Goal: Task Accomplishment & Management: Use online tool/utility

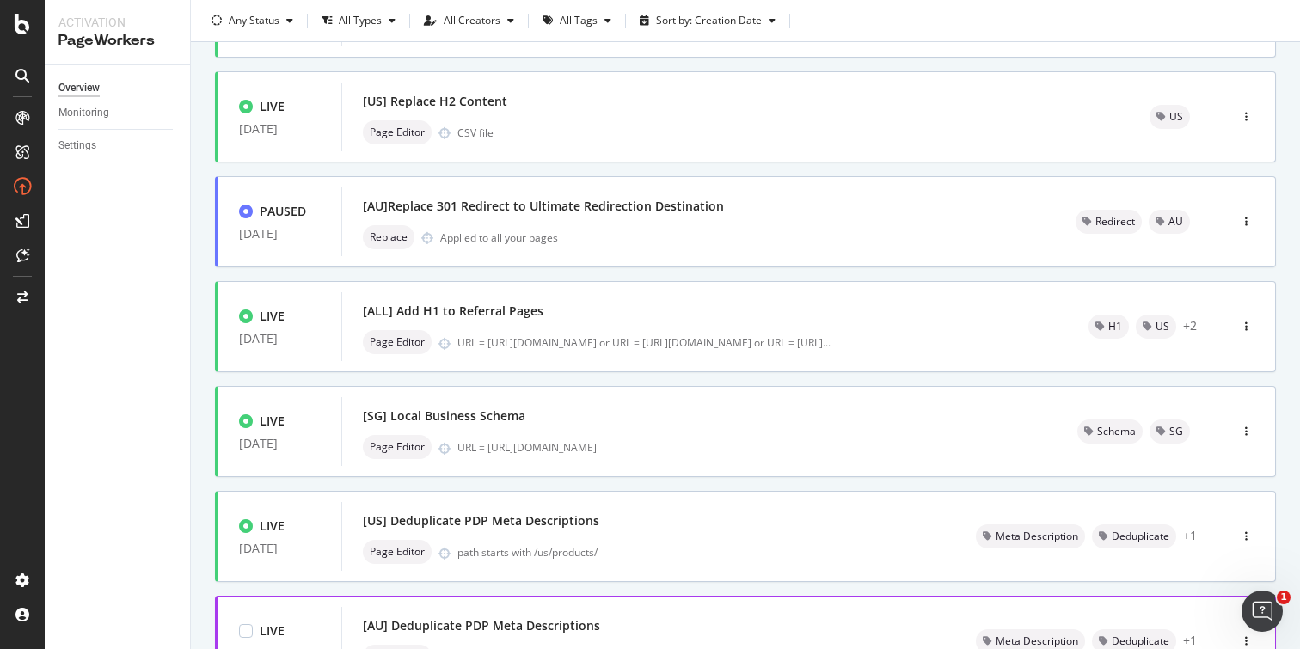
scroll to position [654, 0]
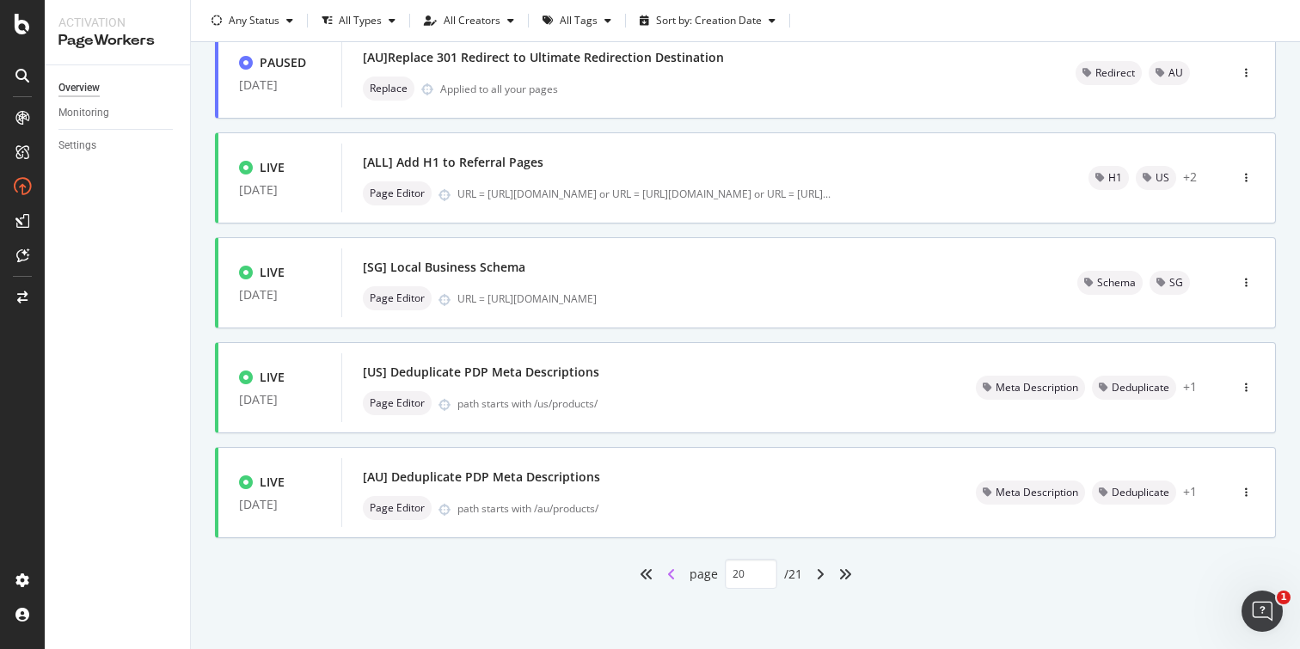
click at [667, 570] on icon "angle-left" at bounding box center [671, 575] width 9 height 14
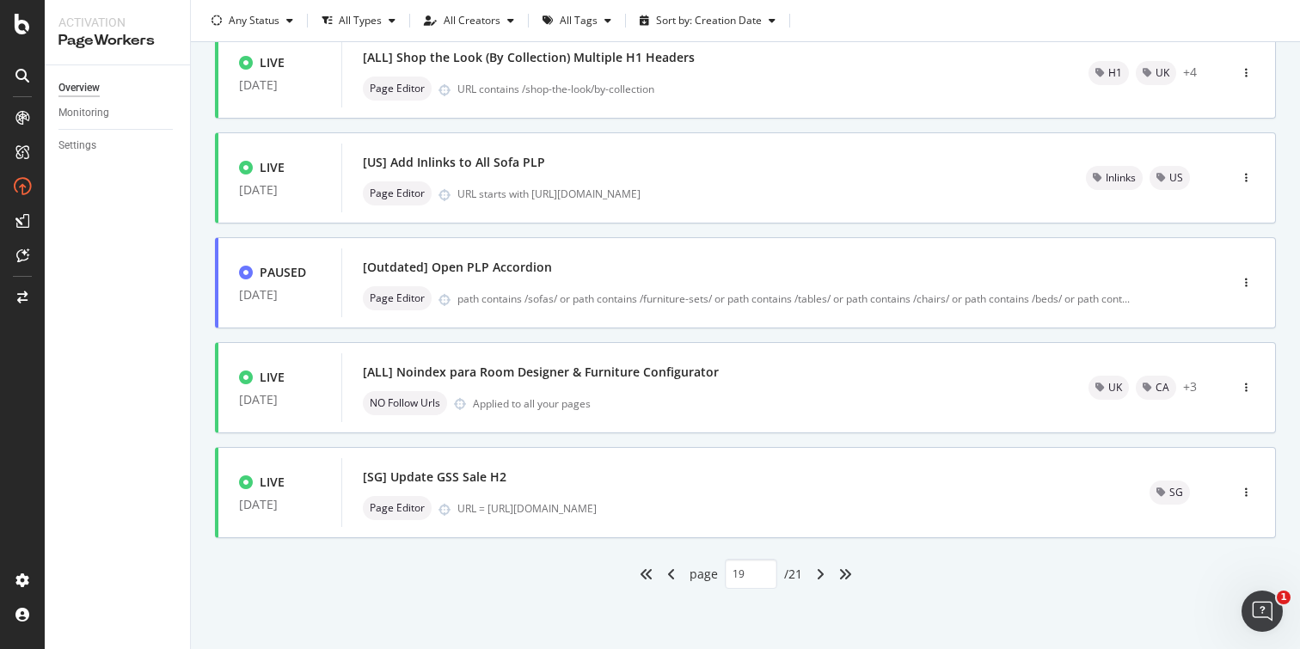
click at [667, 568] on icon "angle-left" at bounding box center [671, 575] width 9 height 14
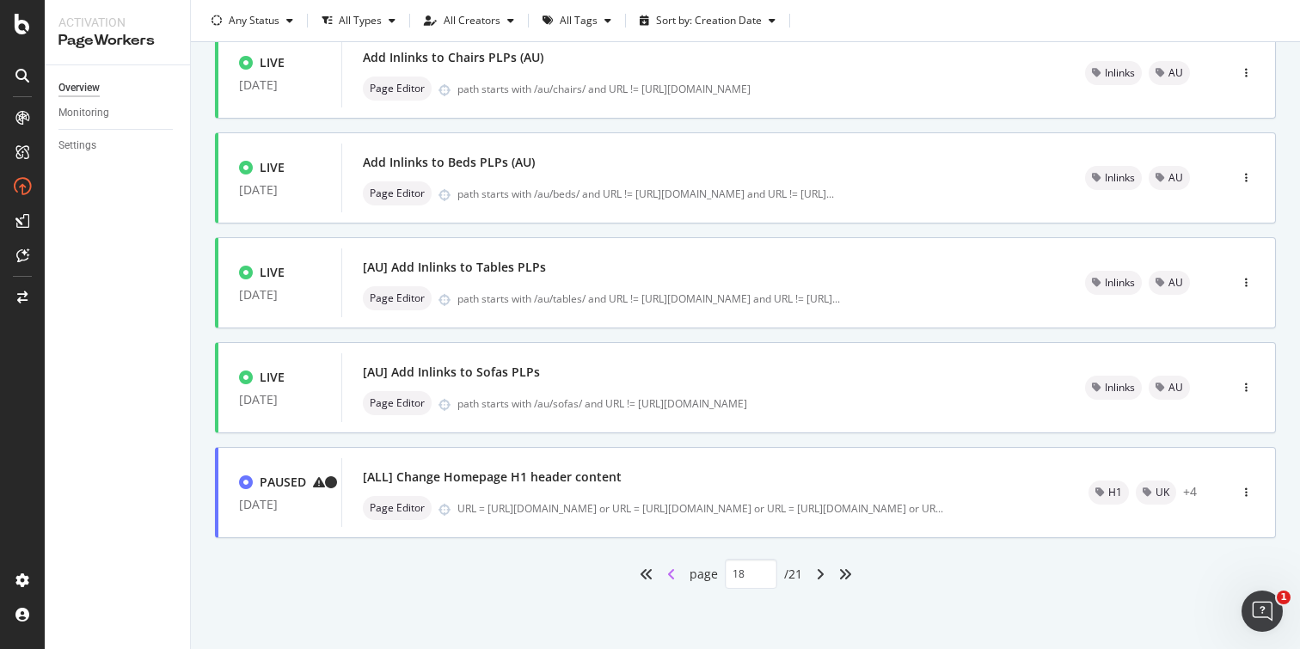
click at [667, 574] on icon "angle-left" at bounding box center [671, 575] width 9 height 14
type input "17"
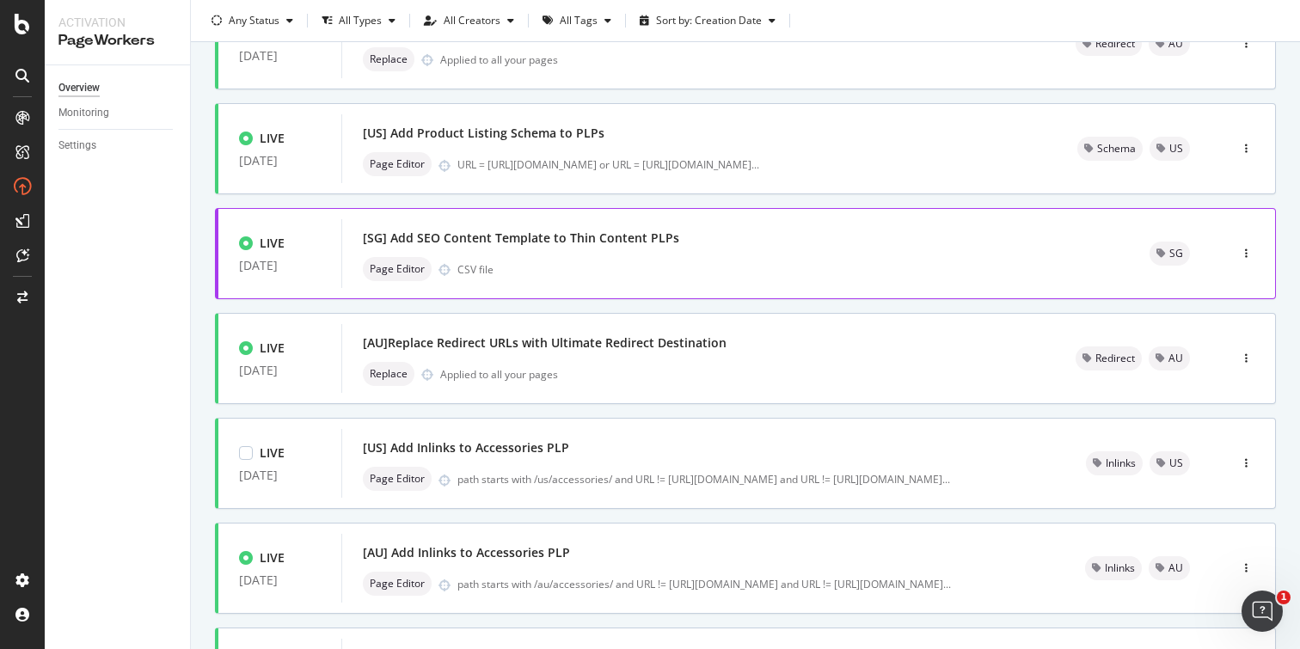
scroll to position [158, 0]
click at [838, 128] on div "[US] Add Product Listing Schema to PLPs" at bounding box center [699, 133] width 673 height 24
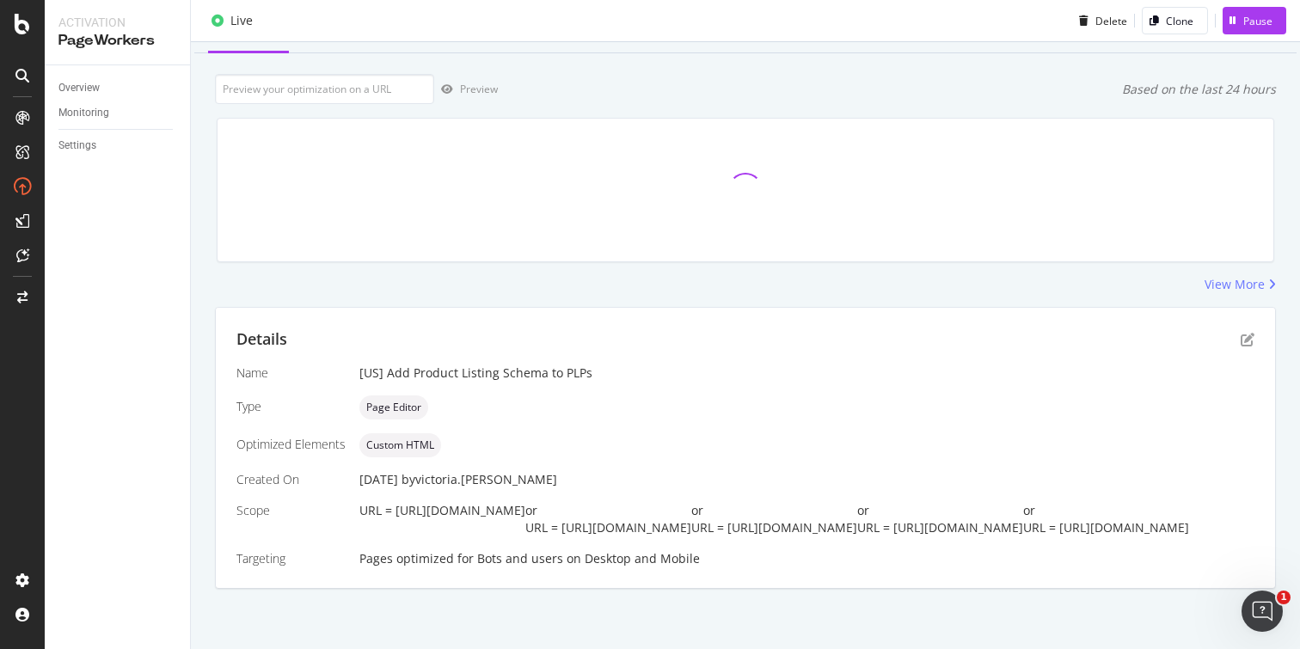
scroll to position [147, 0]
click at [1241, 333] on icon "pen-to-square" at bounding box center [1248, 340] width 14 height 14
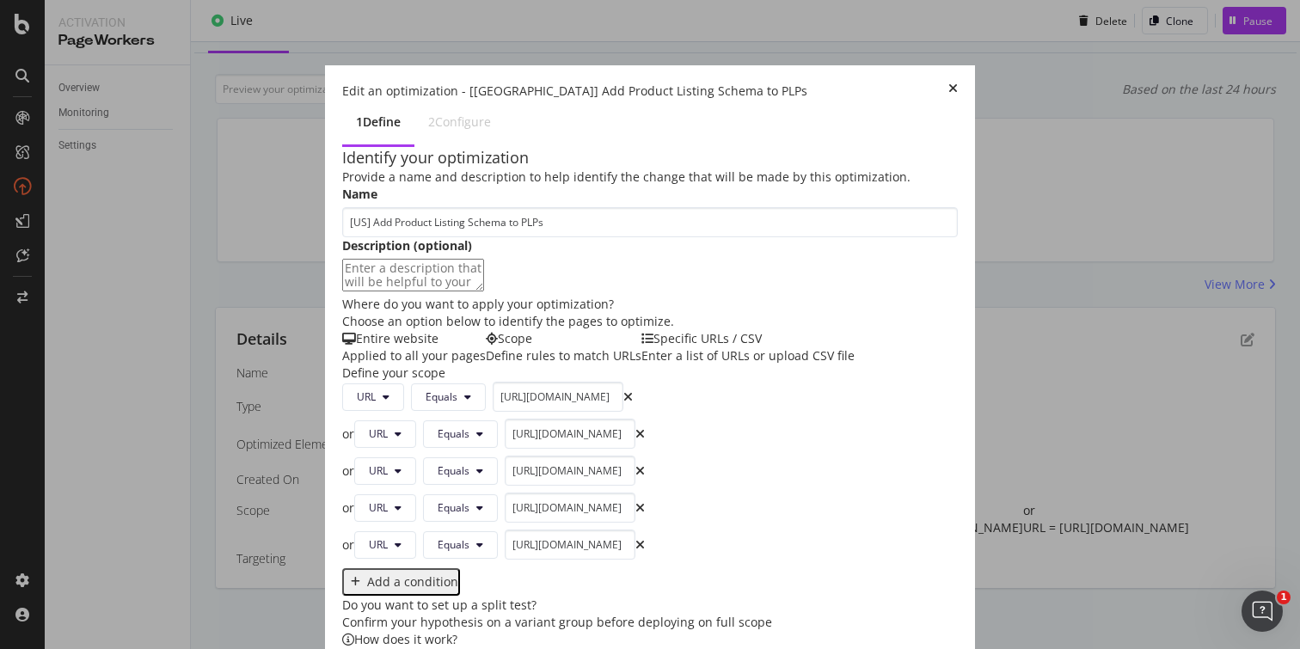
scroll to position [321, 0]
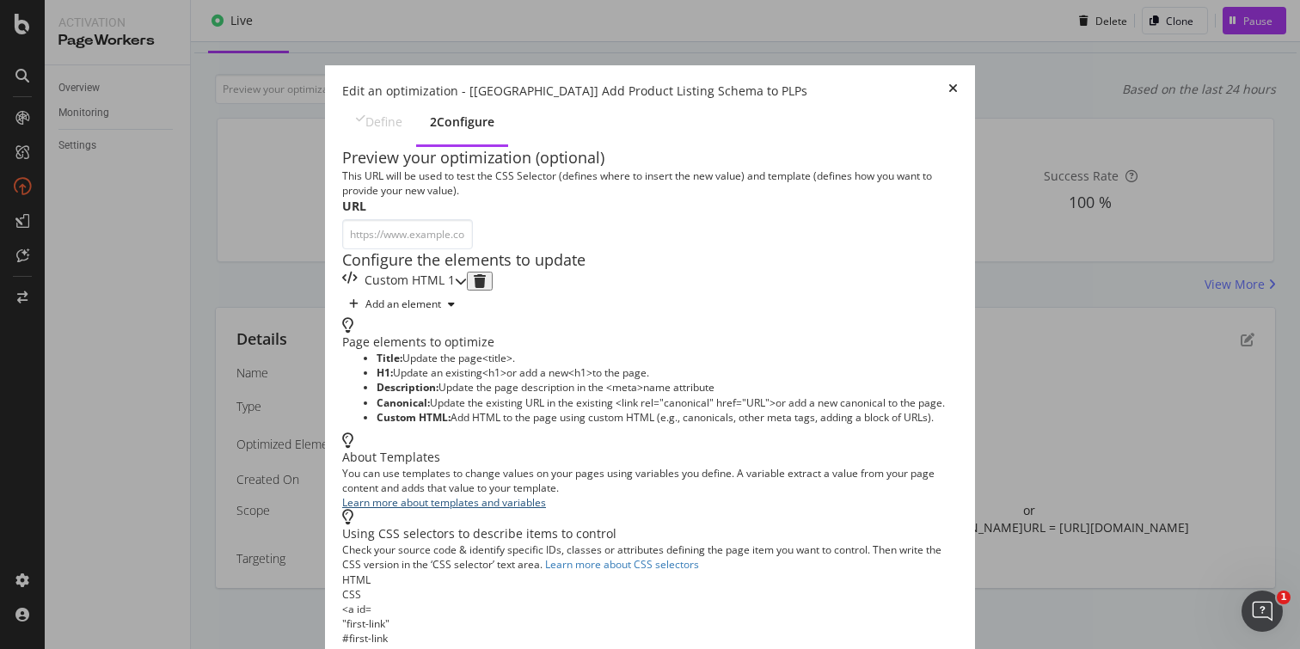
scroll to position [61, 0]
click at [467, 275] on icon "modal" at bounding box center [461, 281] width 12 height 12
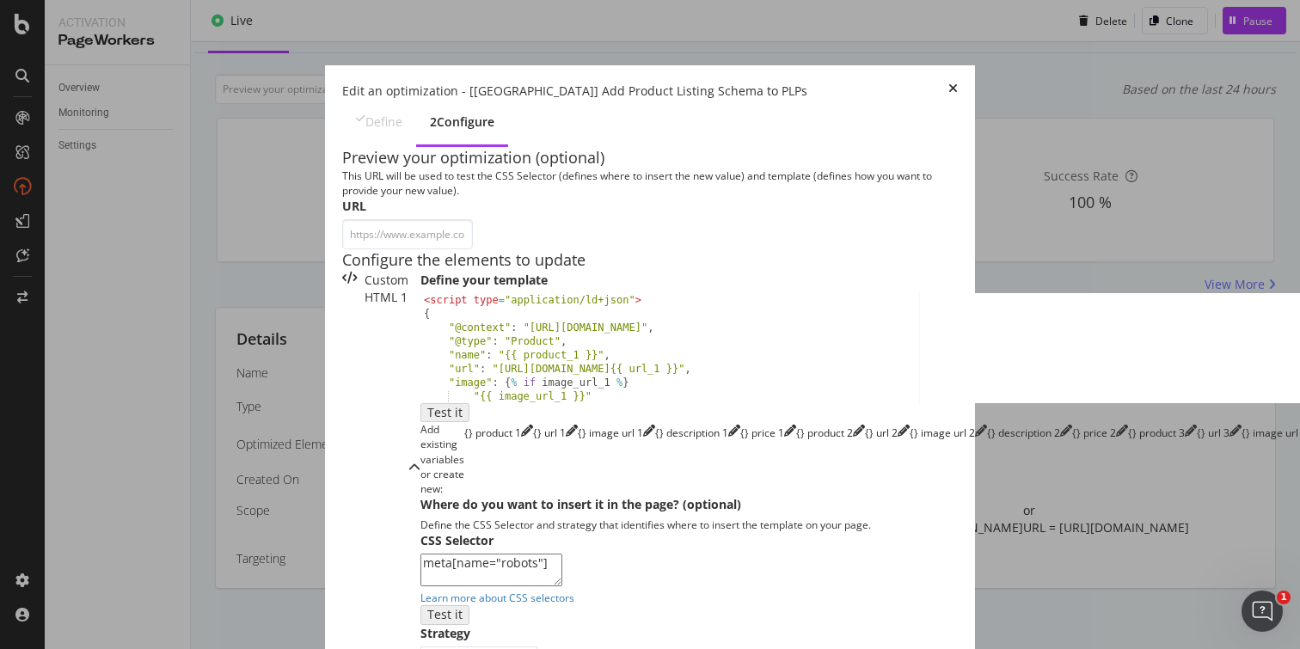
scroll to position [59, 0]
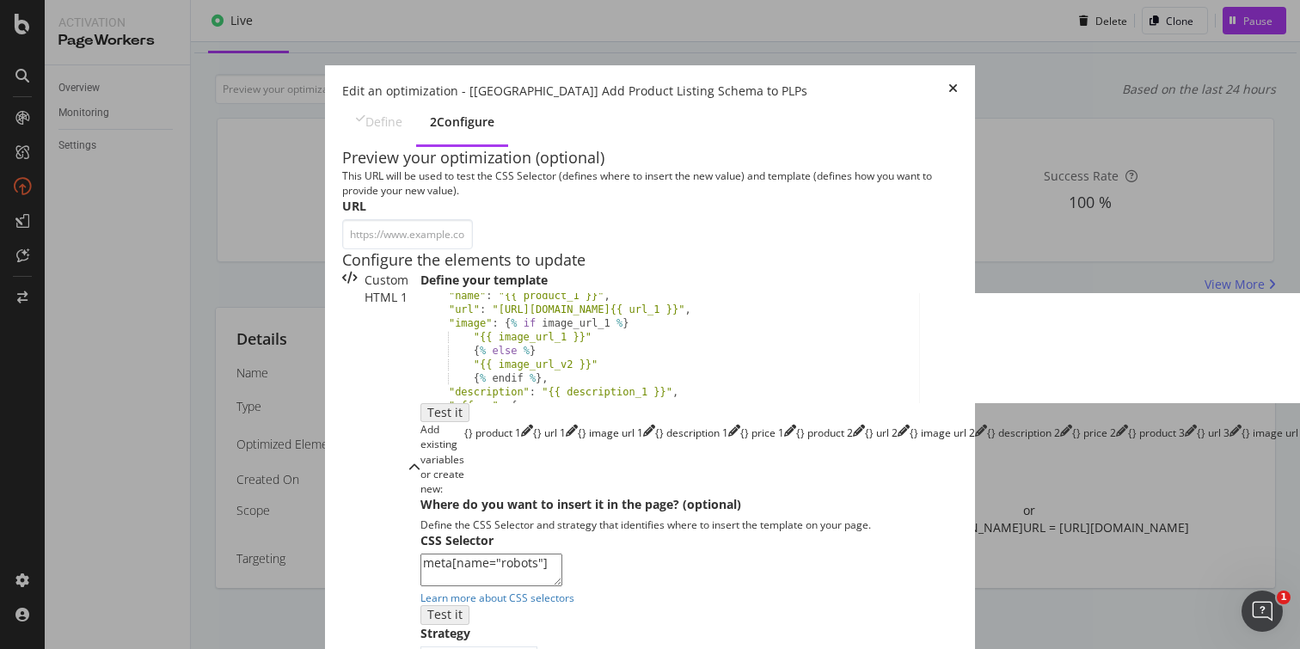
click at [958, 83] on icon "times" at bounding box center [953, 91] width 9 height 17
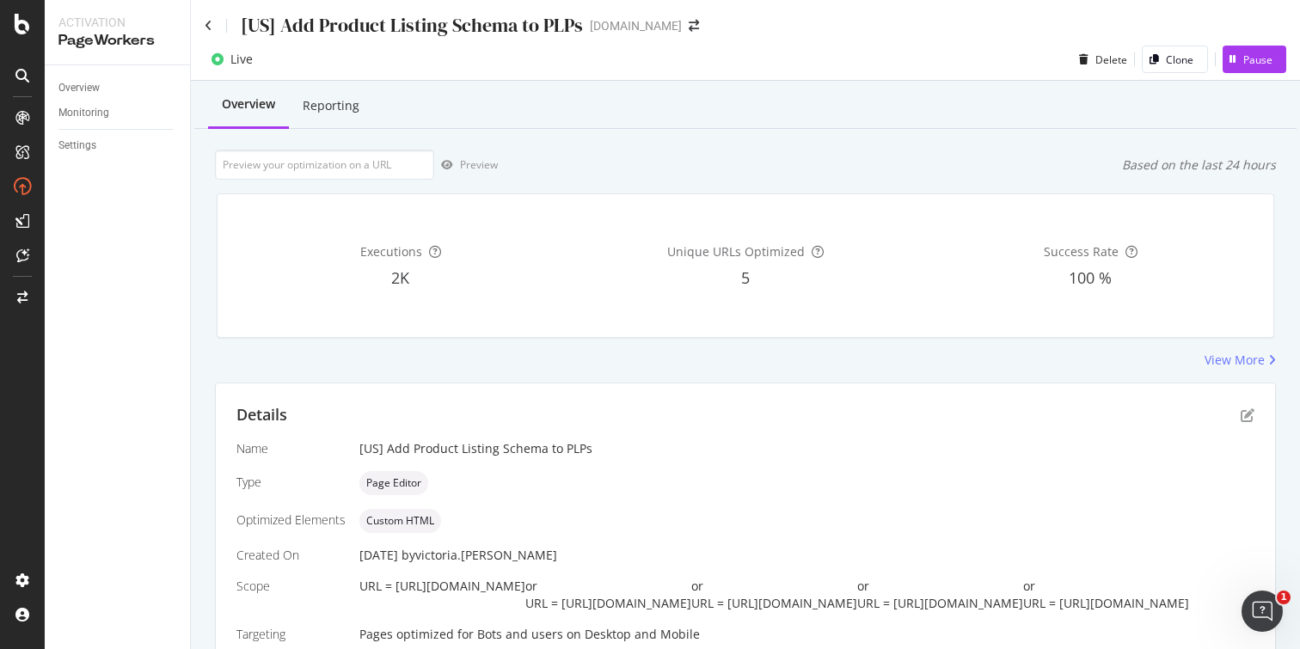
scroll to position [0, 0]
click at [211, 29] on icon at bounding box center [209, 27] width 8 height 12
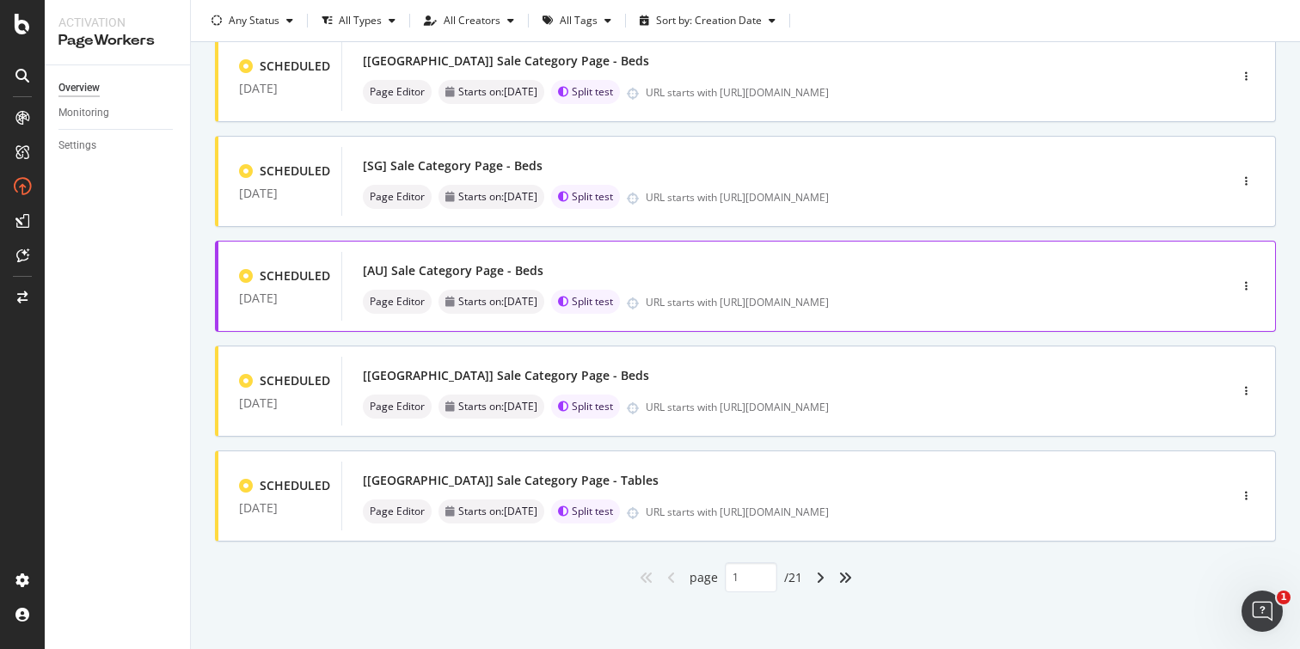
scroll to position [654, 0]
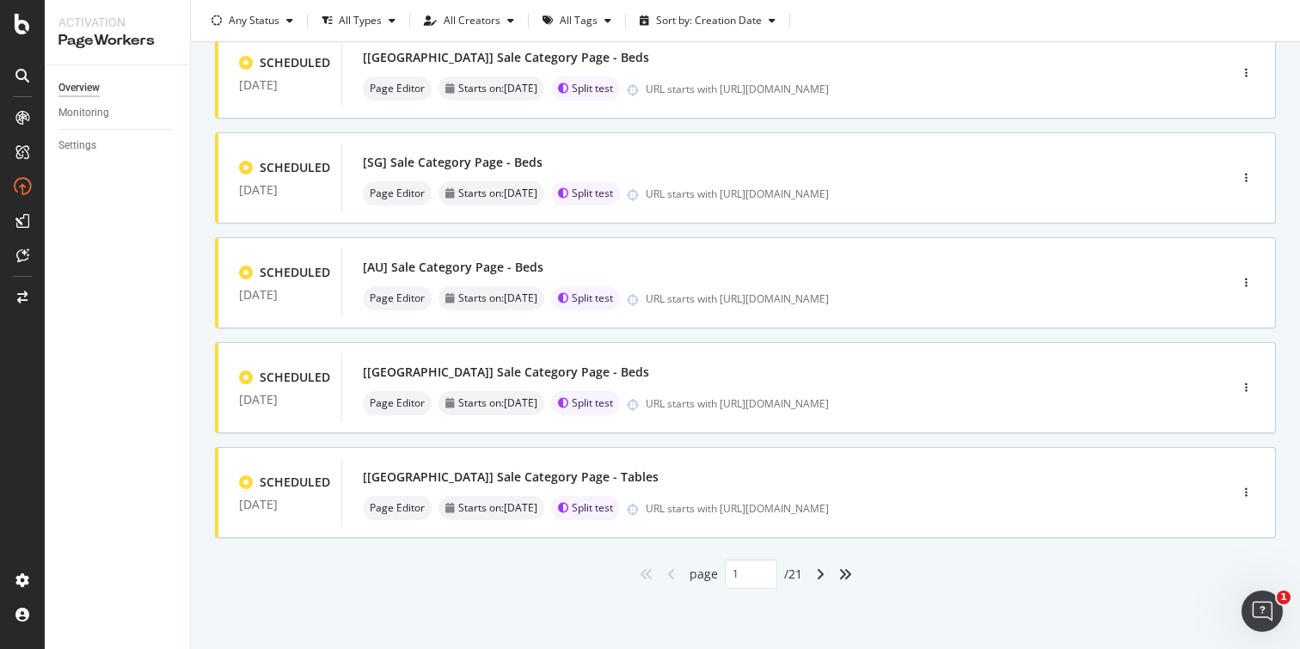
click at [809, 573] on div "angle-right" at bounding box center [820, 575] width 22 height 28
click at [660, 569] on div "angle-left" at bounding box center [671, 575] width 22 height 28
type input "1"
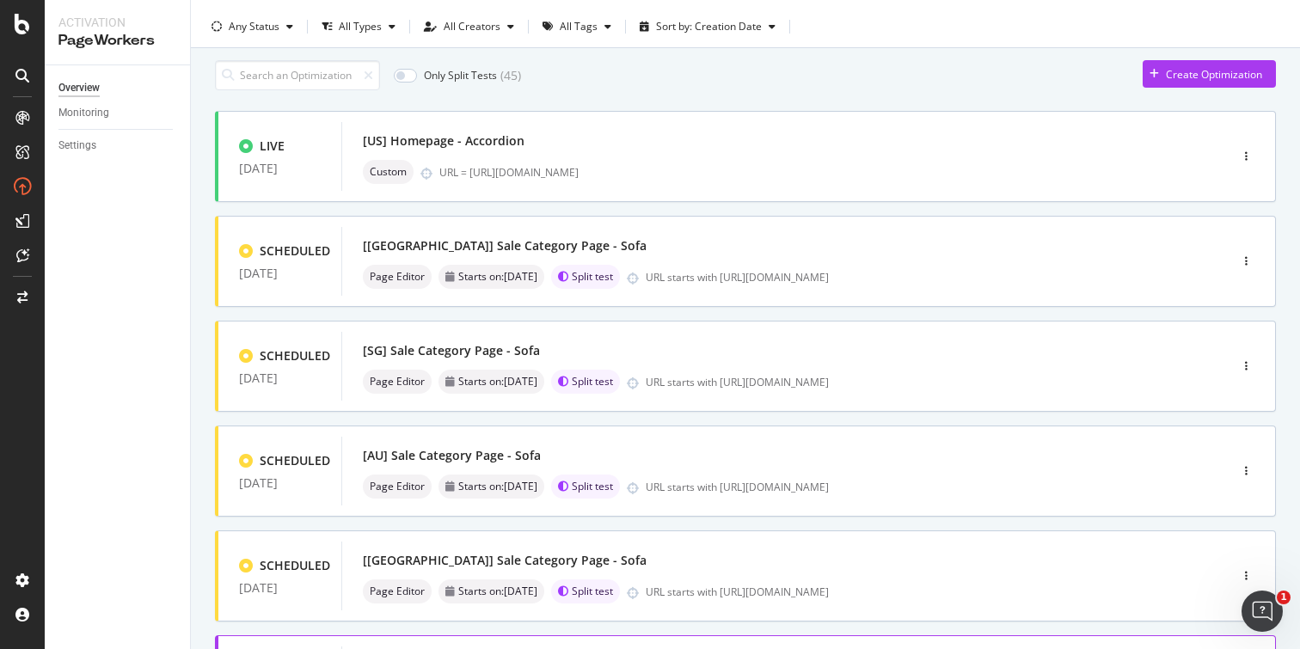
scroll to position [0, 0]
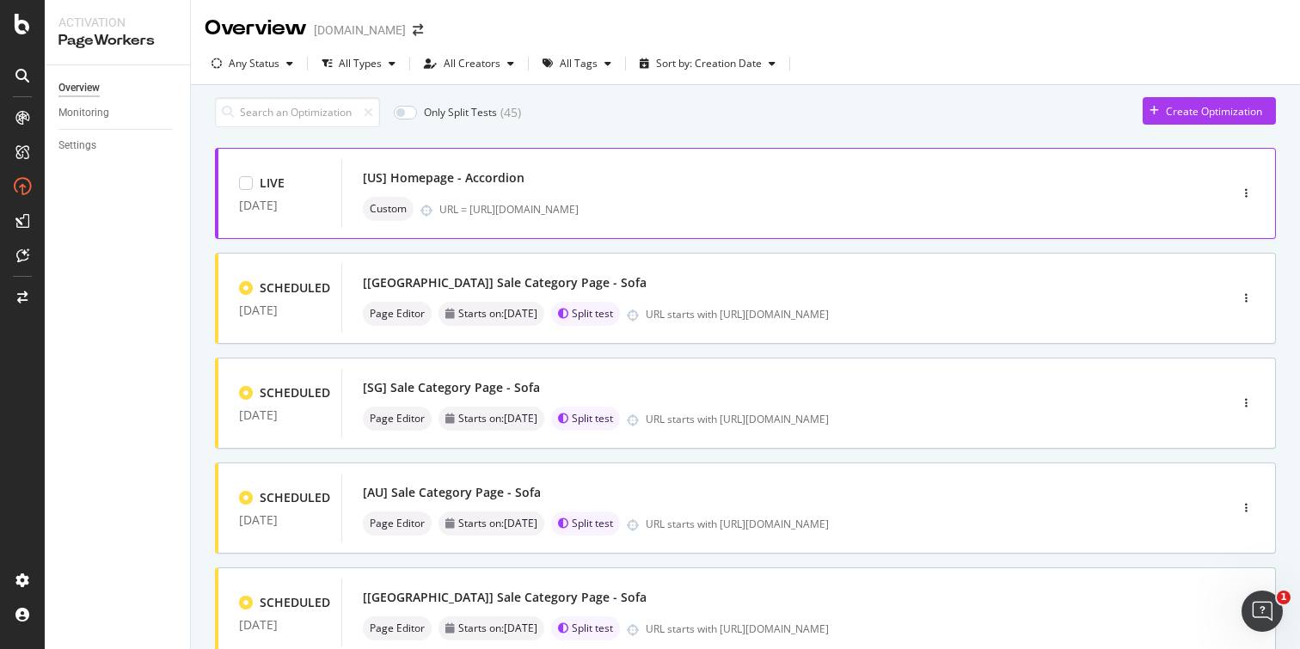
click at [703, 190] on div "[US] Homepage - Accordion" at bounding box center [759, 178] width 793 height 24
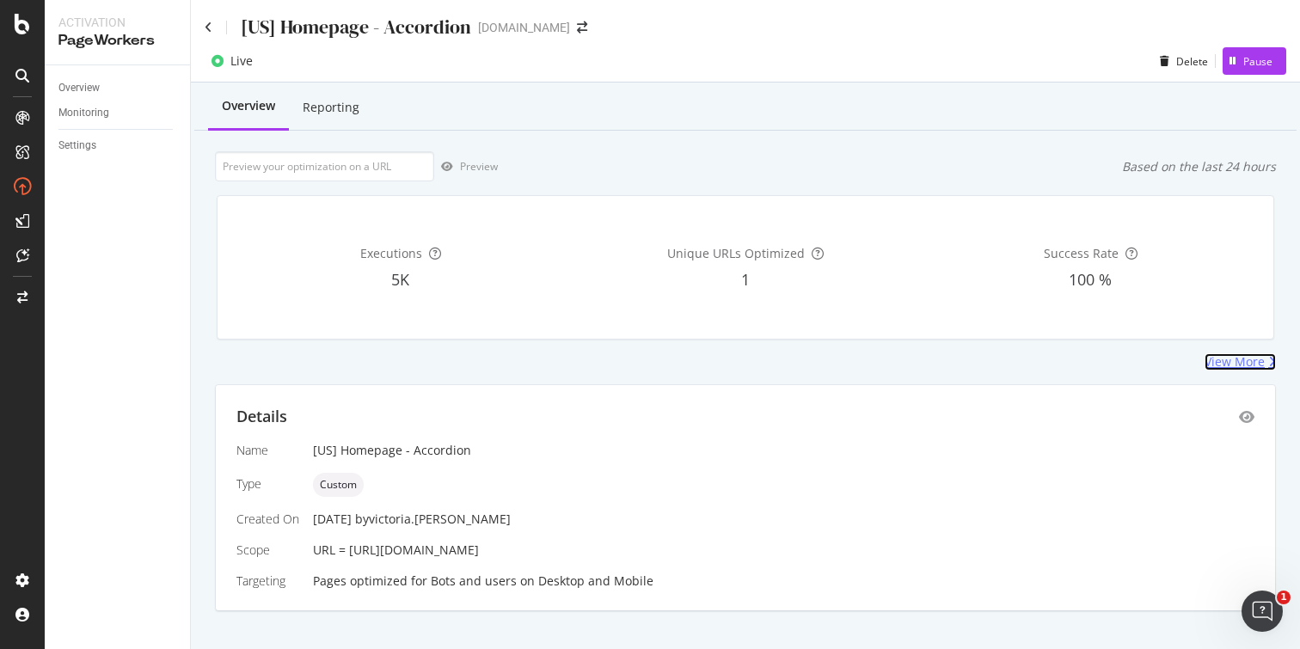
click at [1221, 360] on div "View More" at bounding box center [1235, 361] width 60 height 17
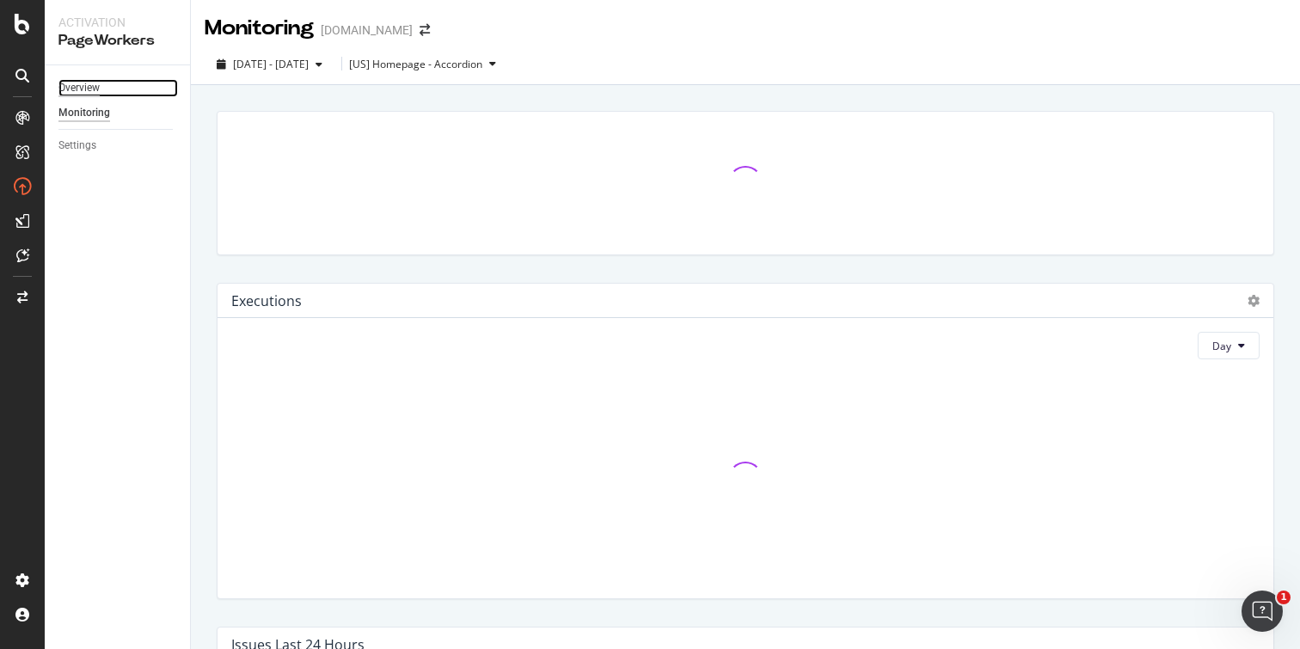
click at [76, 88] on div "Overview" at bounding box center [78, 88] width 41 height 18
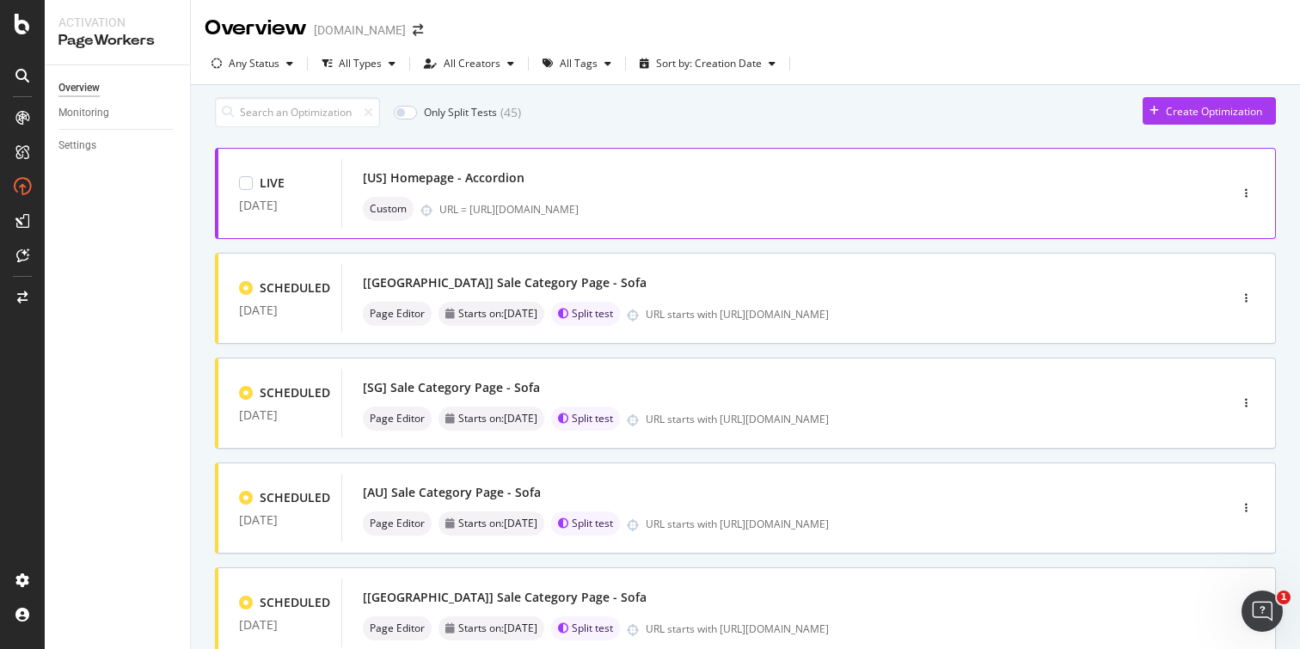
click at [574, 190] on div "[US] Homepage - Accordion" at bounding box center [759, 178] width 793 height 24
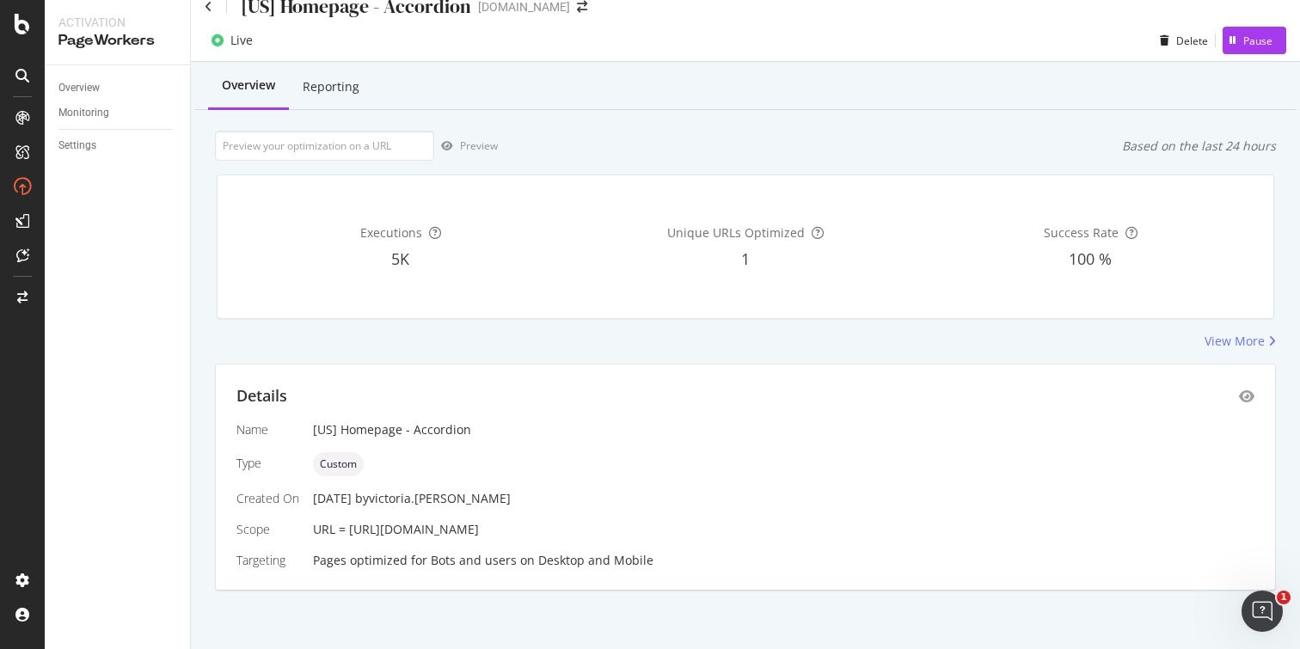
scroll to position [22, 0]
click at [1239, 395] on icon "eye" at bounding box center [1246, 395] width 15 height 14
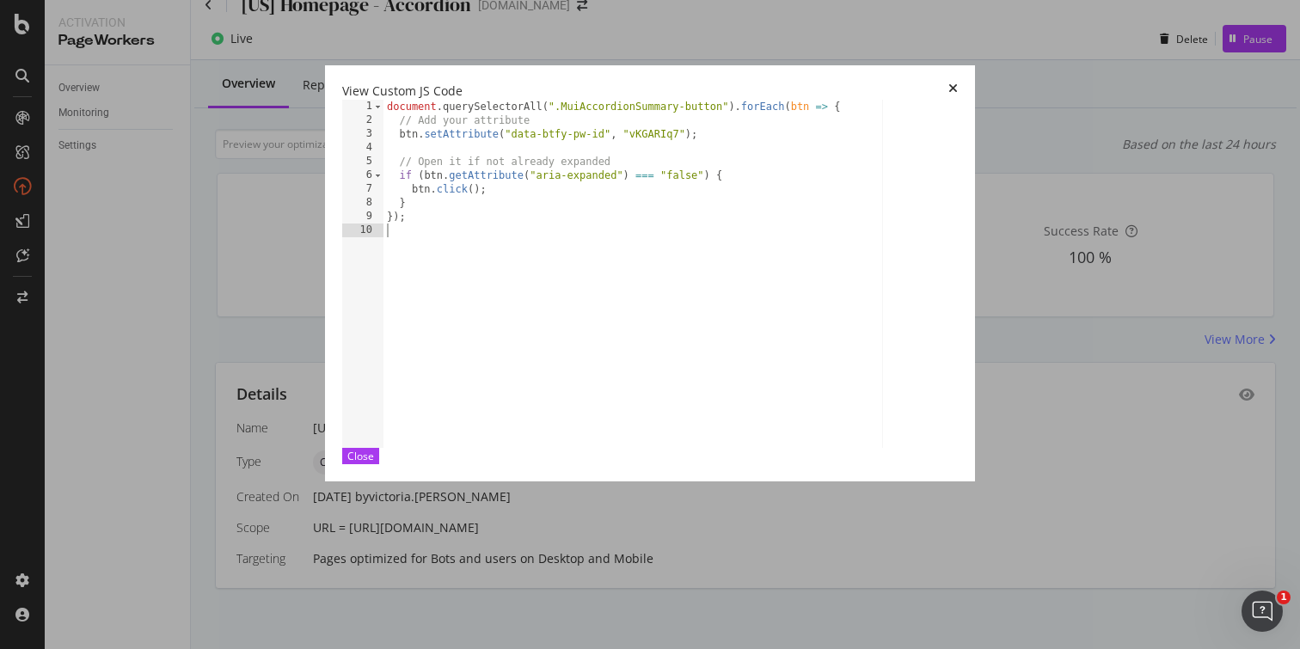
click at [958, 83] on icon "times" at bounding box center [953, 91] width 9 height 17
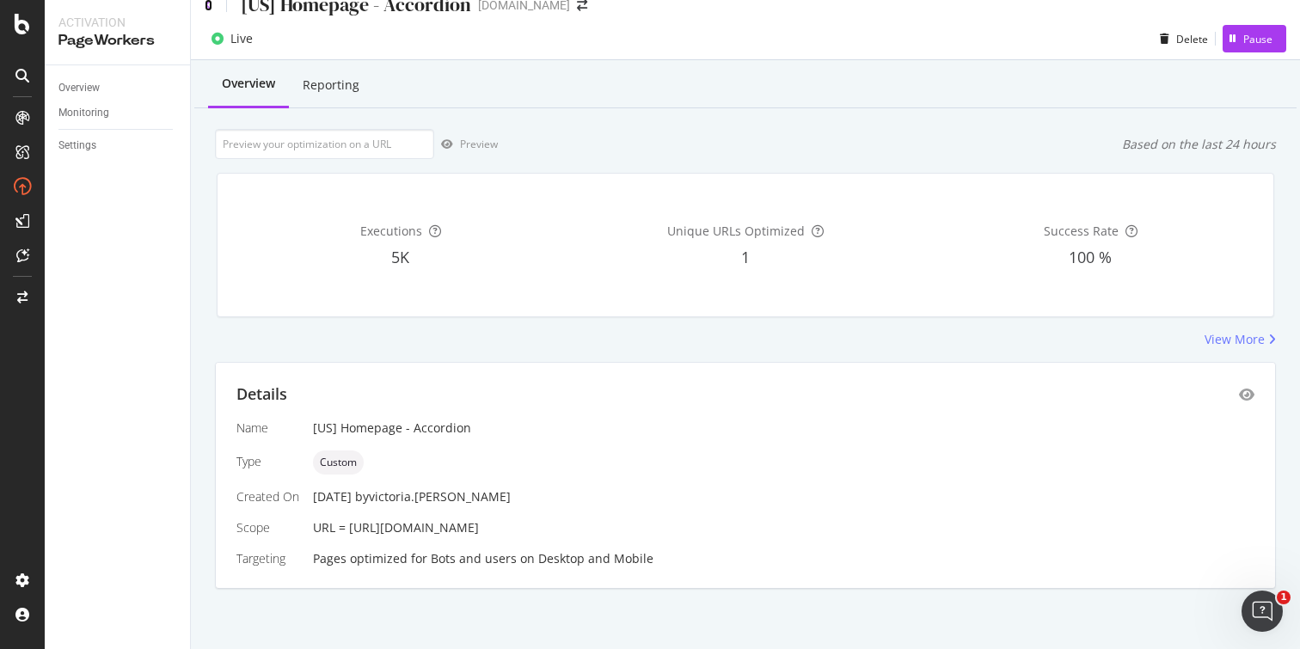
click at [208, 9] on icon at bounding box center [209, 5] width 8 height 12
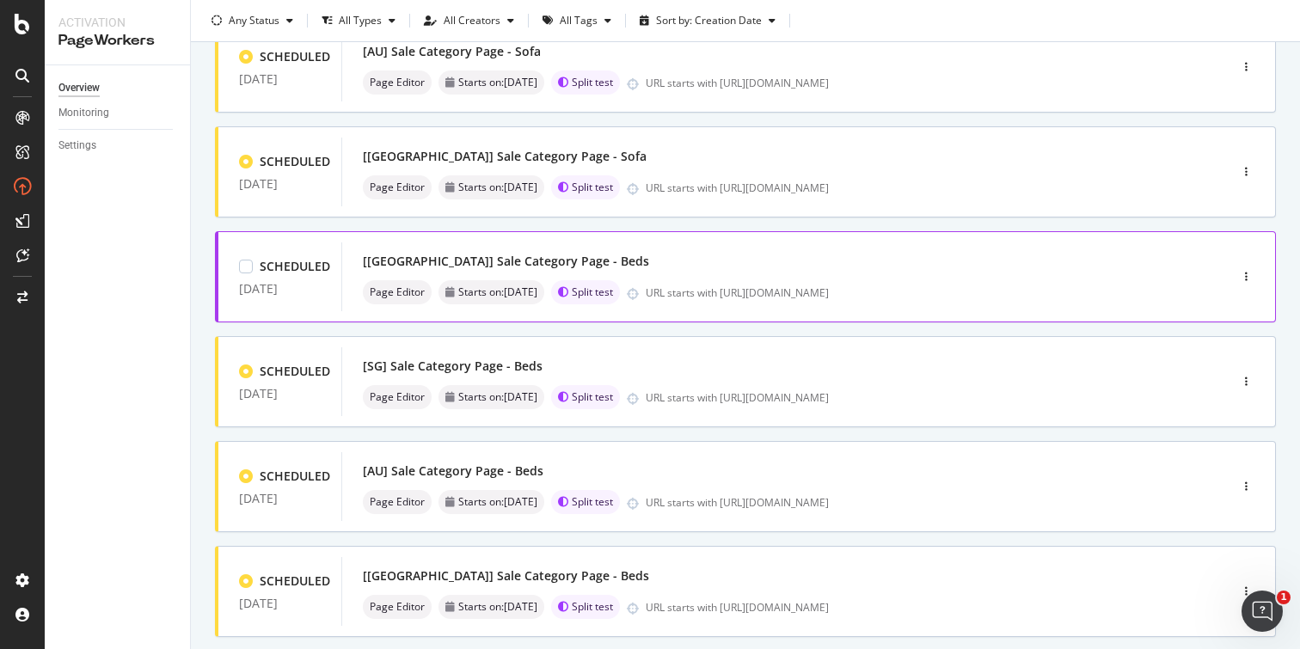
scroll to position [654, 0]
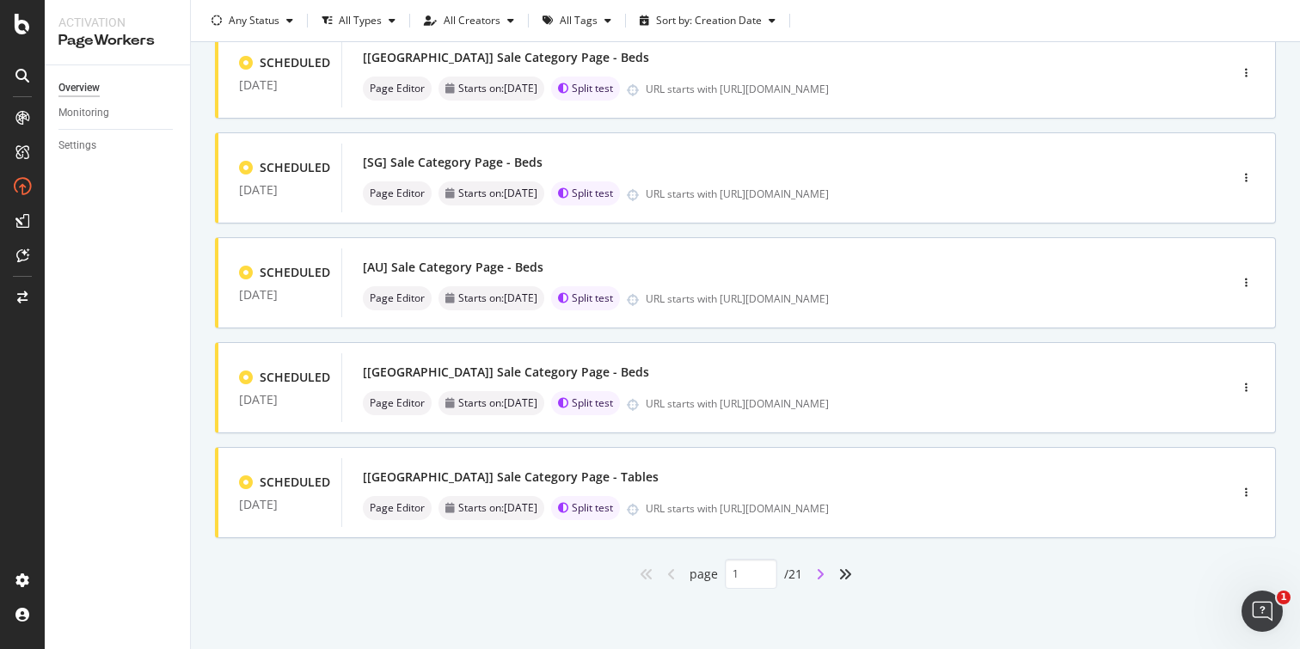
click at [816, 574] on icon "angle-right" at bounding box center [820, 575] width 9 height 14
click at [816, 575] on icon "angle-right" at bounding box center [820, 575] width 9 height 14
click at [816, 576] on icon "angle-right" at bounding box center [820, 575] width 9 height 14
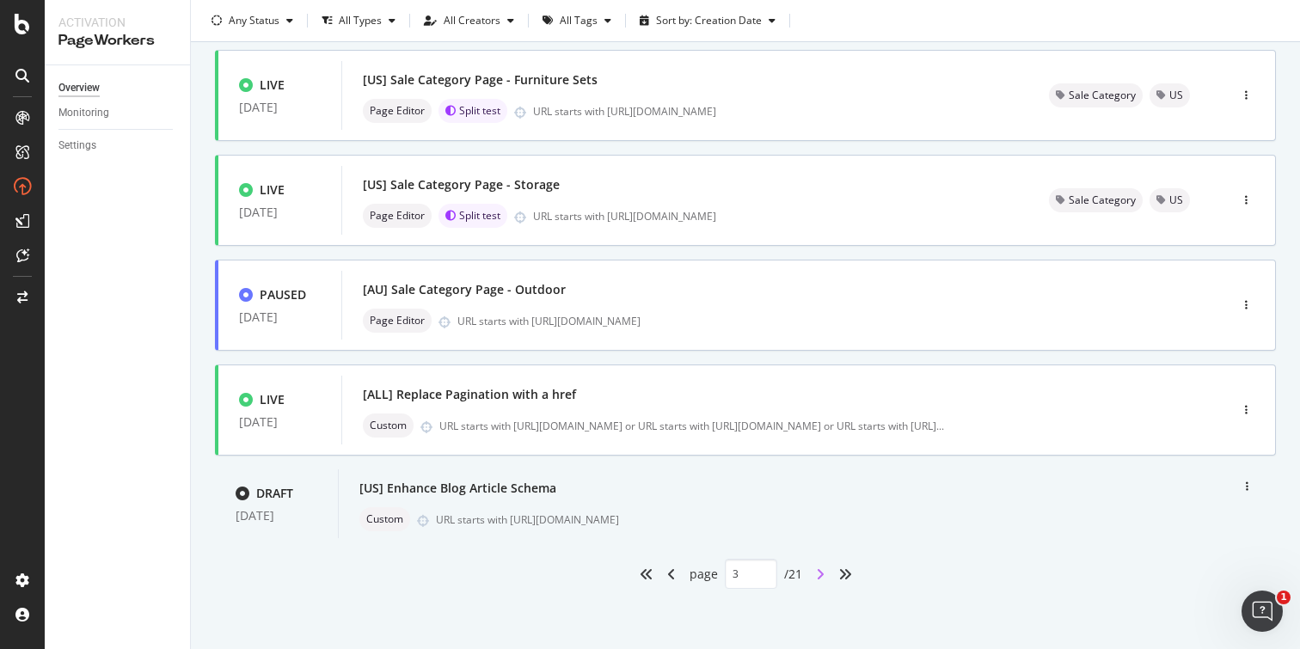
type input "4"
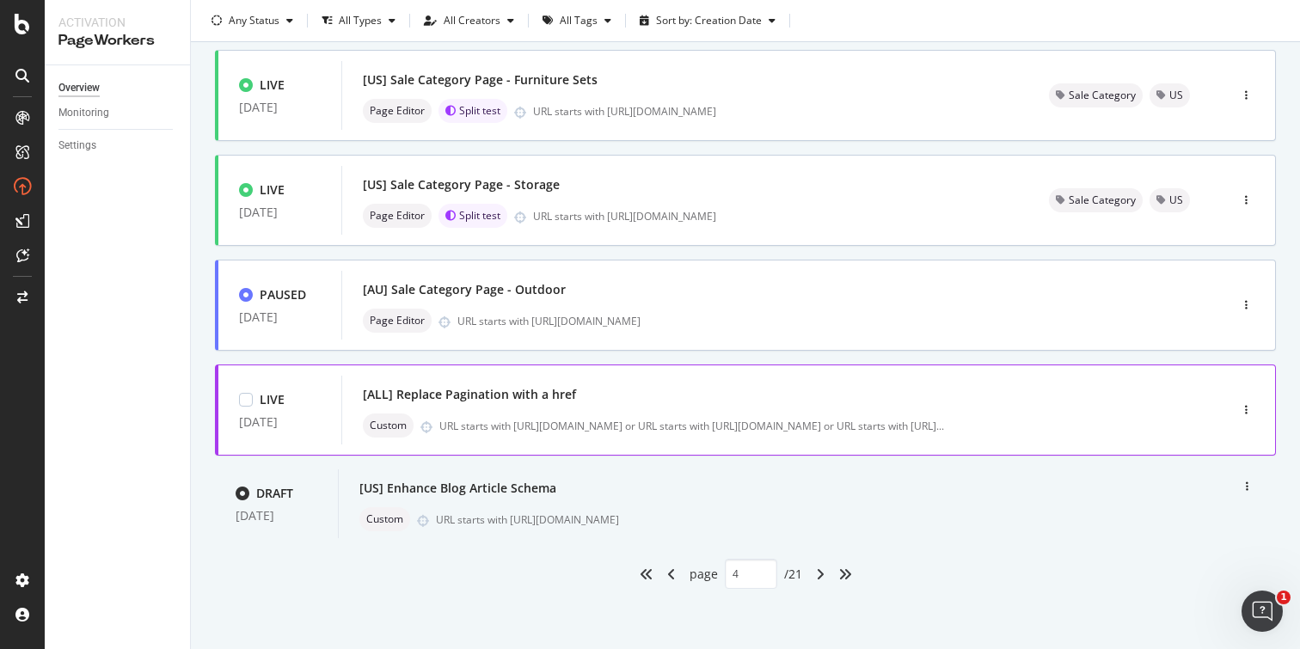
click at [448, 386] on div "[ALL] Replace Pagination with a href" at bounding box center [469, 394] width 213 height 17
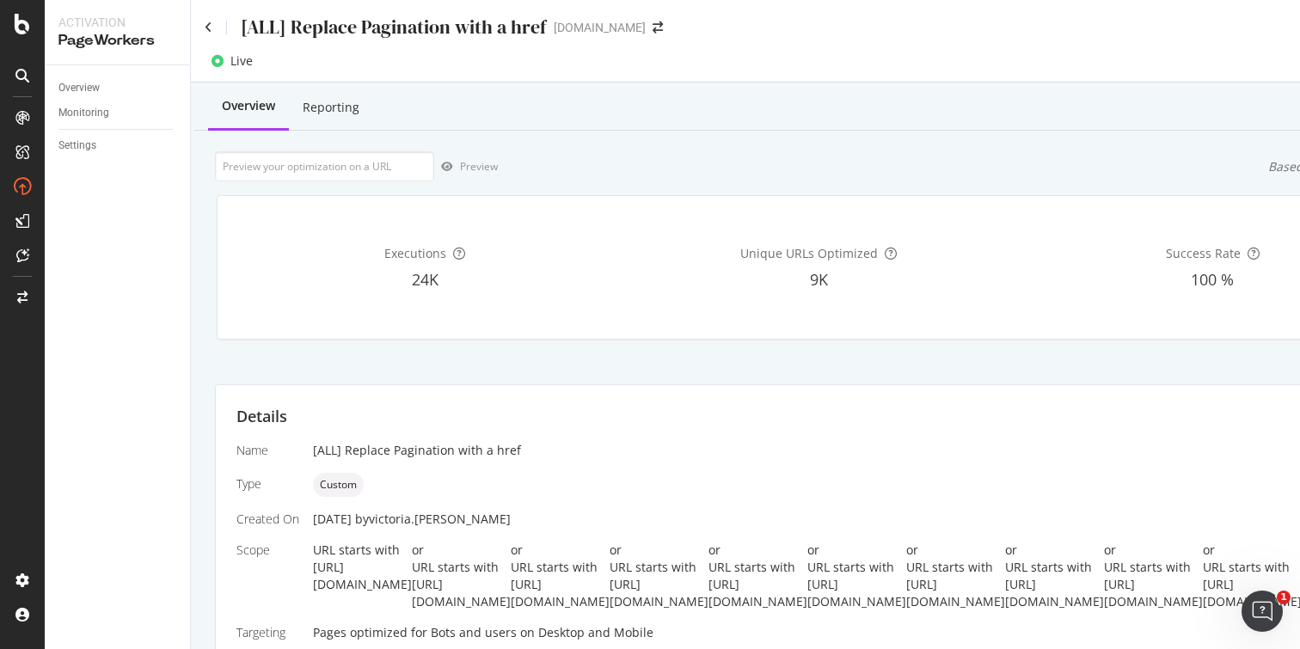
click at [319, 102] on div "Reporting" at bounding box center [331, 107] width 57 height 17
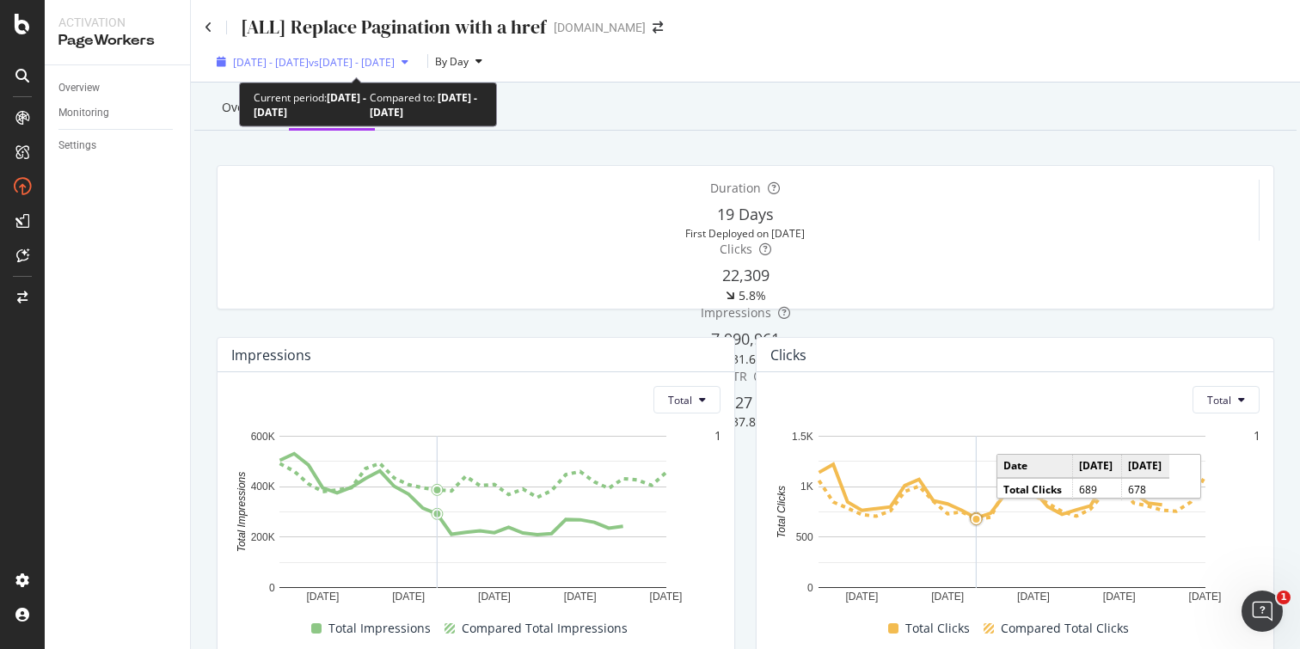
click at [309, 58] on span "[DATE] - [DATE]" at bounding box center [271, 62] width 76 height 15
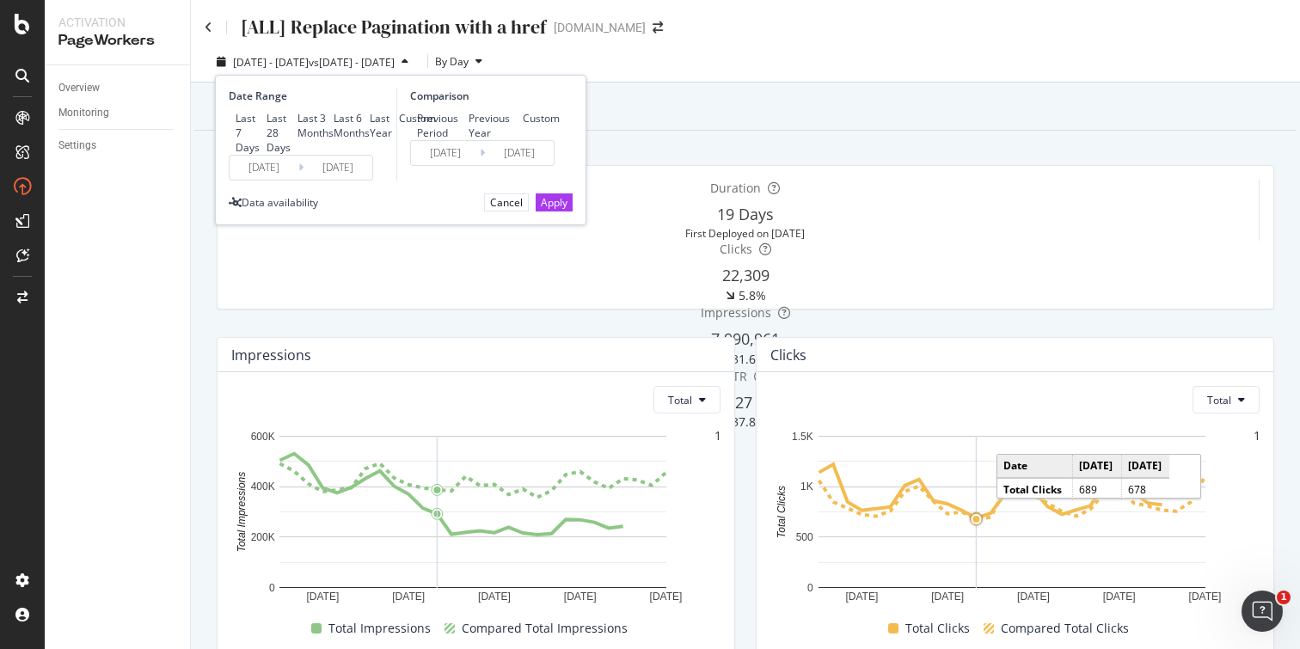
click at [399, 126] on div "Custom" at bounding box center [417, 118] width 37 height 15
click at [275, 180] on input "[DATE]" at bounding box center [264, 168] width 69 height 24
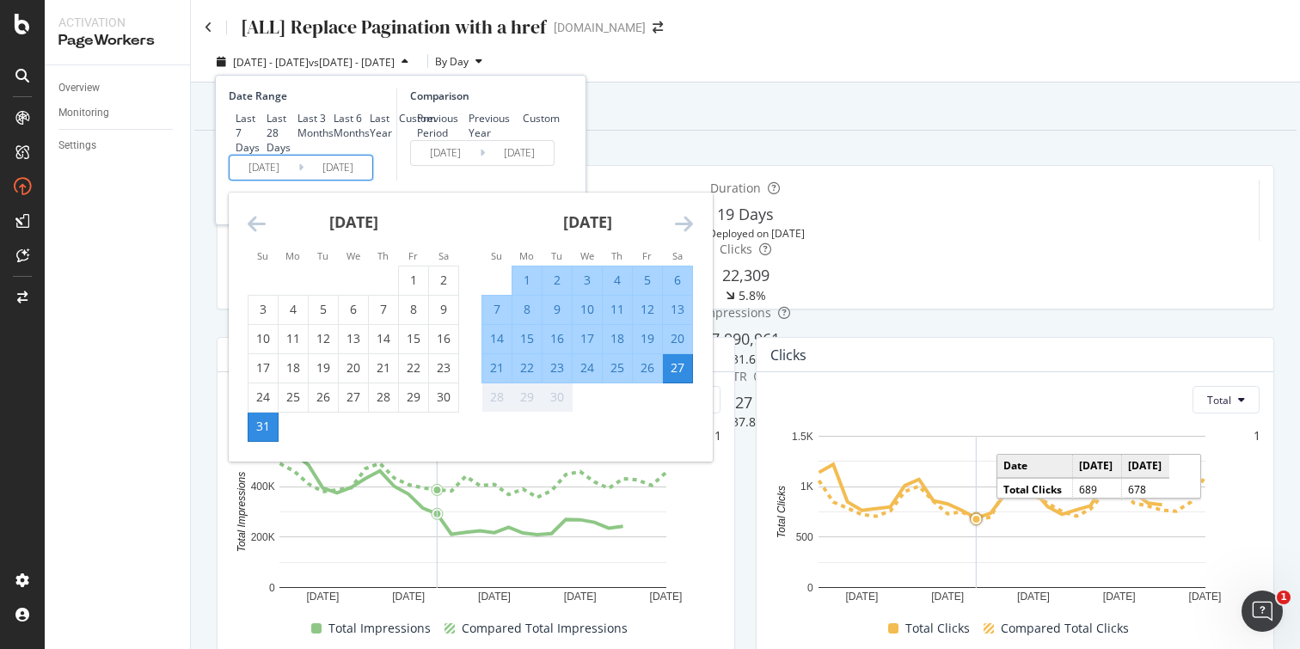
click at [486, 181] on div "Comparison Previous Period Previous Year Custom [DATE] Navigate forward to inte…" at bounding box center [477, 135] width 163 height 92
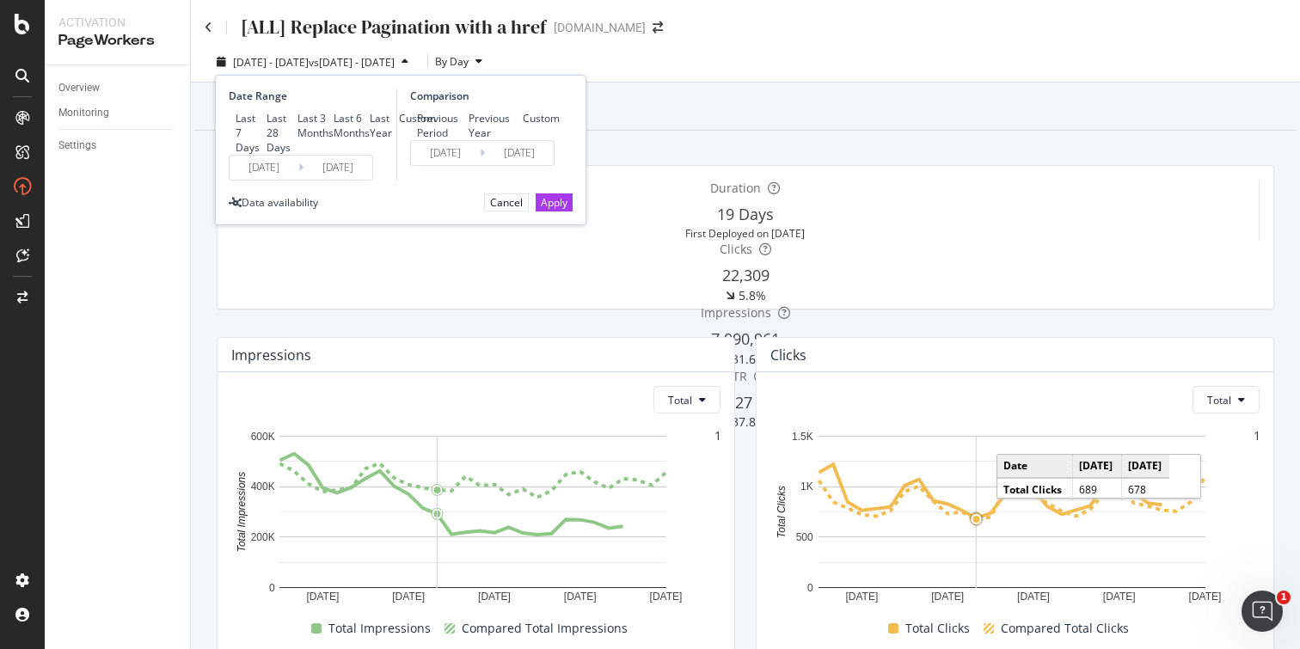
click at [696, 111] on div "Overview Reporting" at bounding box center [745, 107] width 1102 height 46
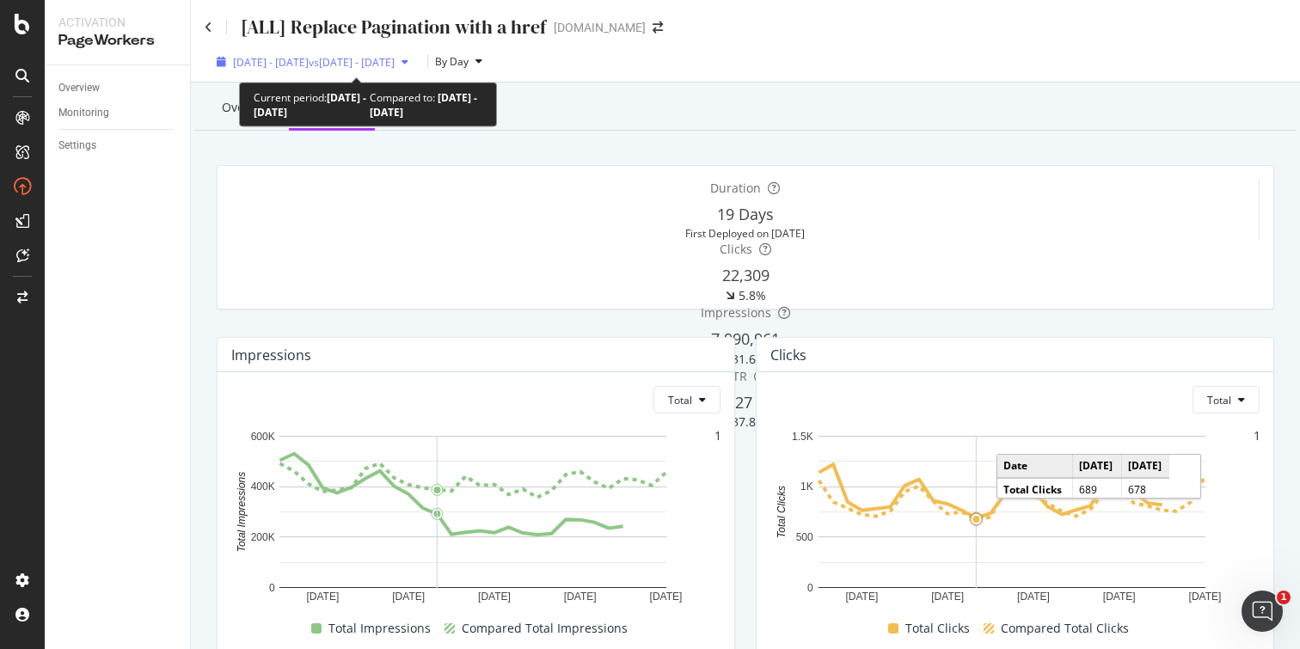
click at [364, 66] on span "vs [DATE] - [DATE]" at bounding box center [352, 62] width 86 height 15
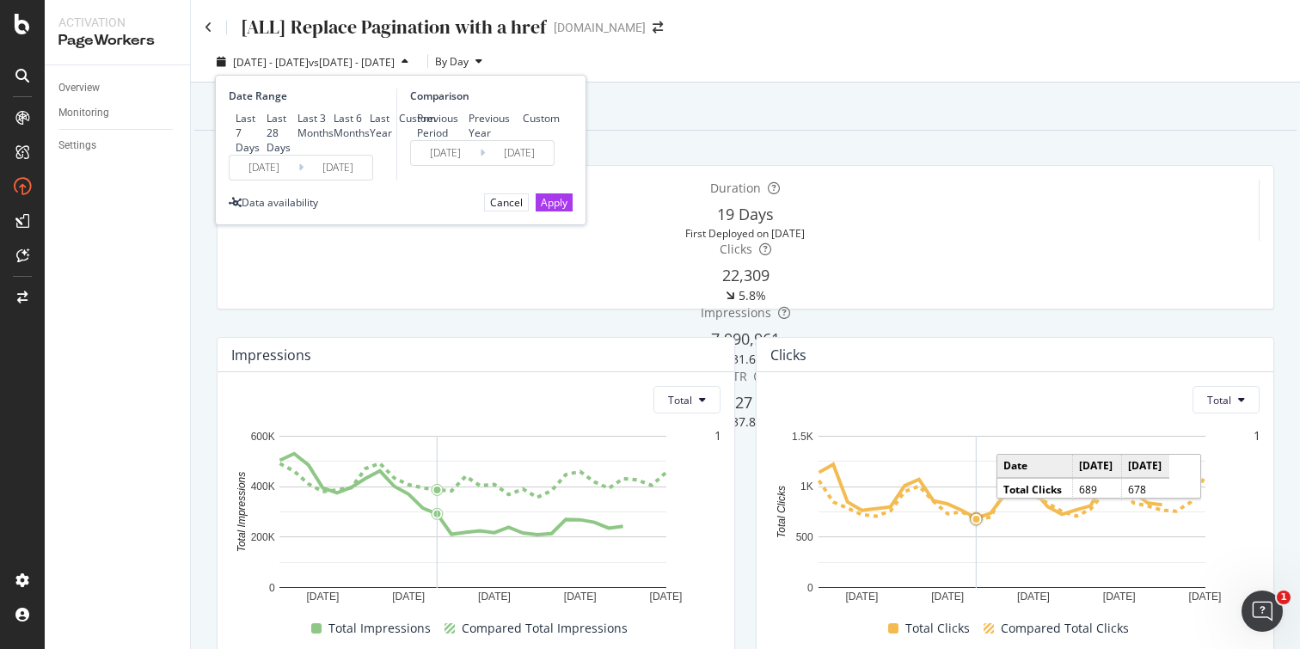
click at [516, 126] on div "Custom" at bounding box center [516, 118] width 0 height 15
click at [446, 165] on input "[DATE]" at bounding box center [445, 153] width 69 height 24
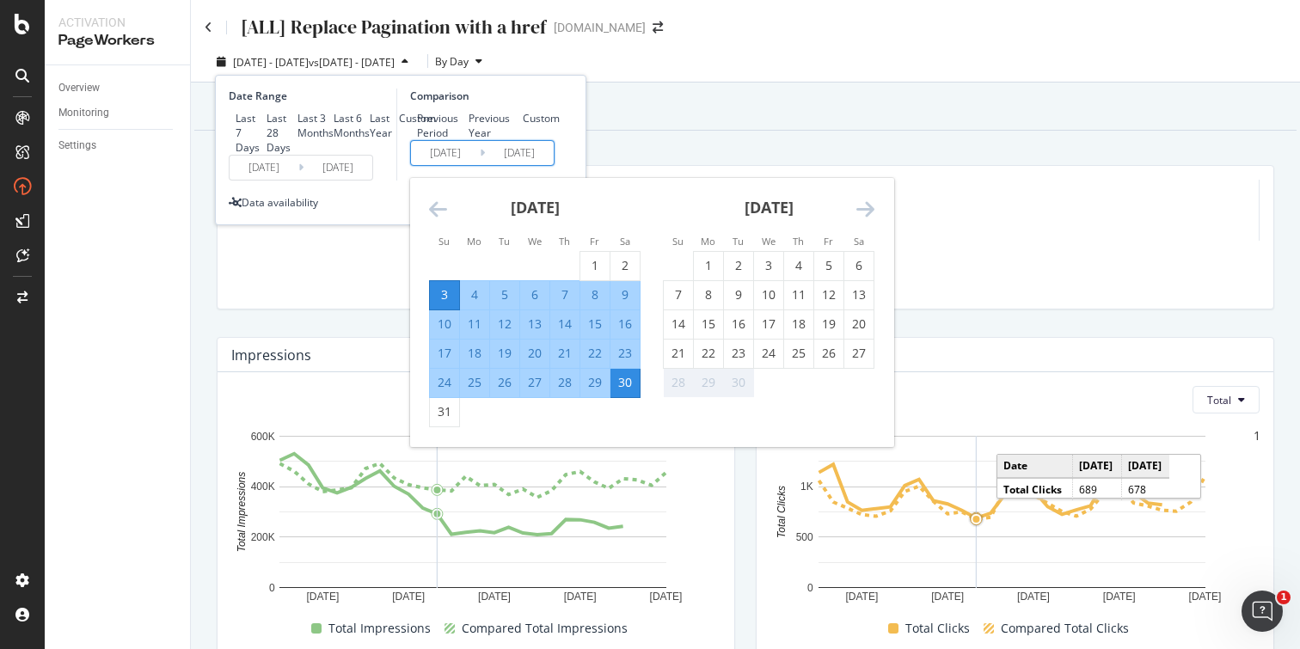
click at [435, 219] on icon "Move backward to switch to the previous month." at bounding box center [438, 209] width 18 height 21
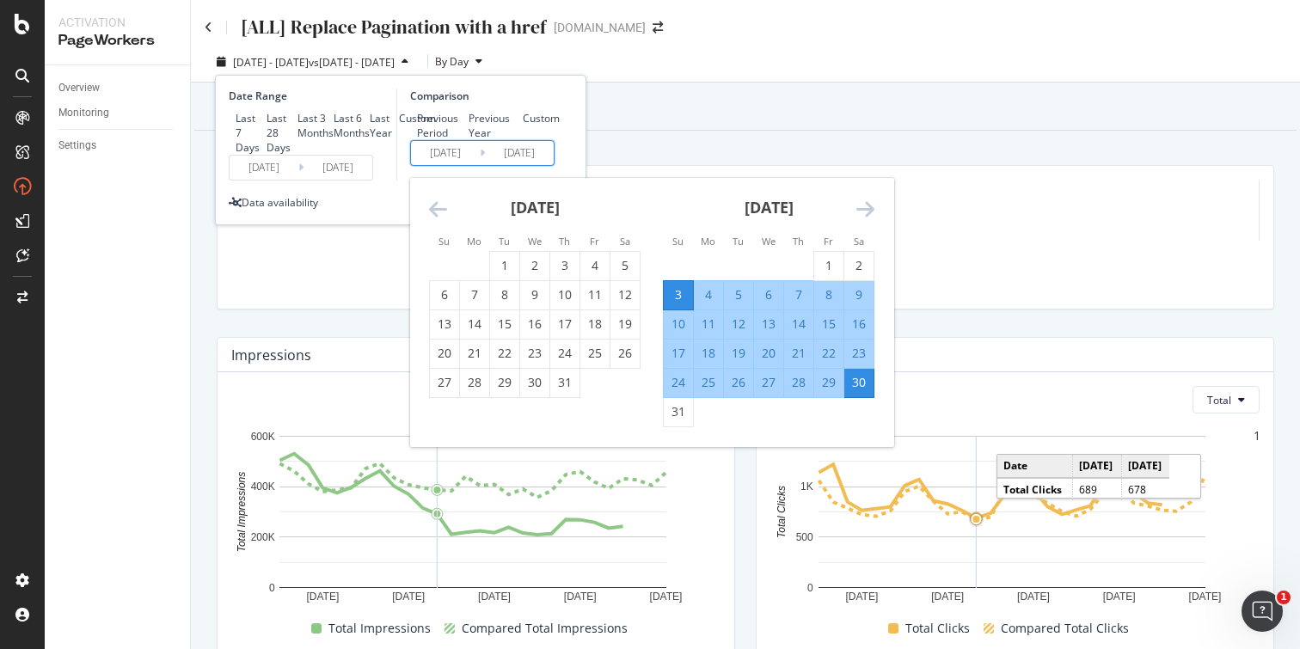
click at [435, 219] on icon "Move backward to switch to the previous month." at bounding box center [438, 209] width 18 height 21
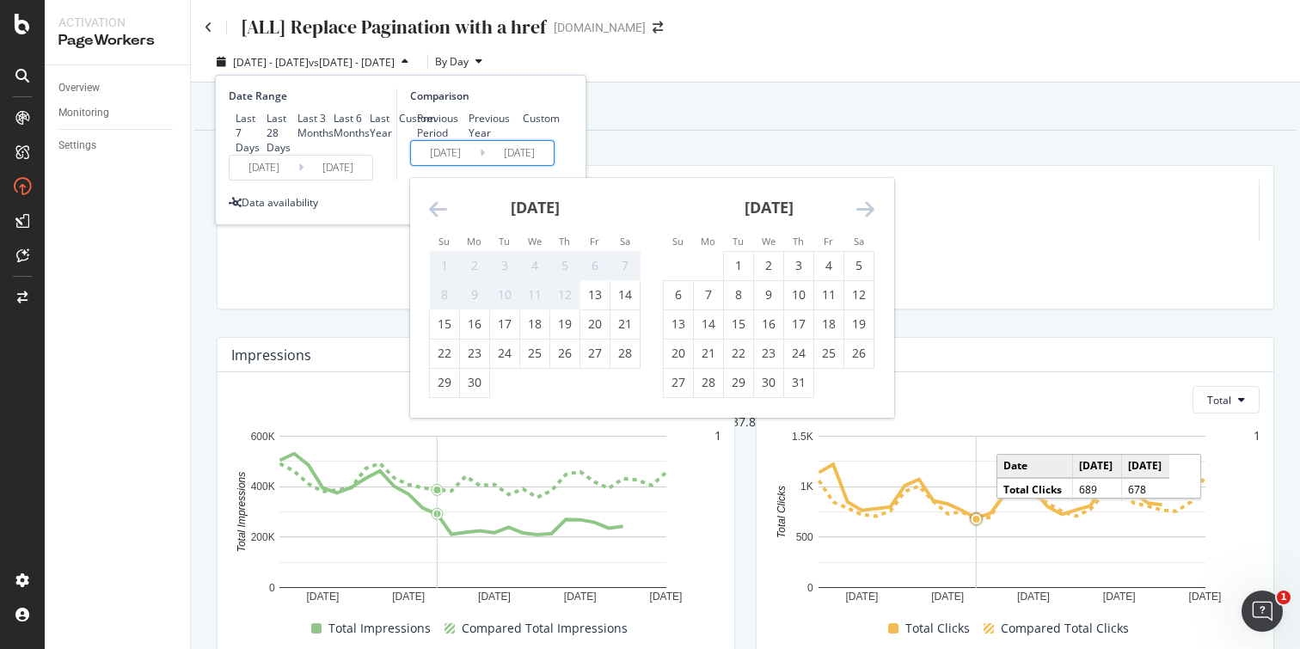
click at [435, 219] on icon "Move backward to switch to the previous month." at bounding box center [438, 209] width 18 height 21
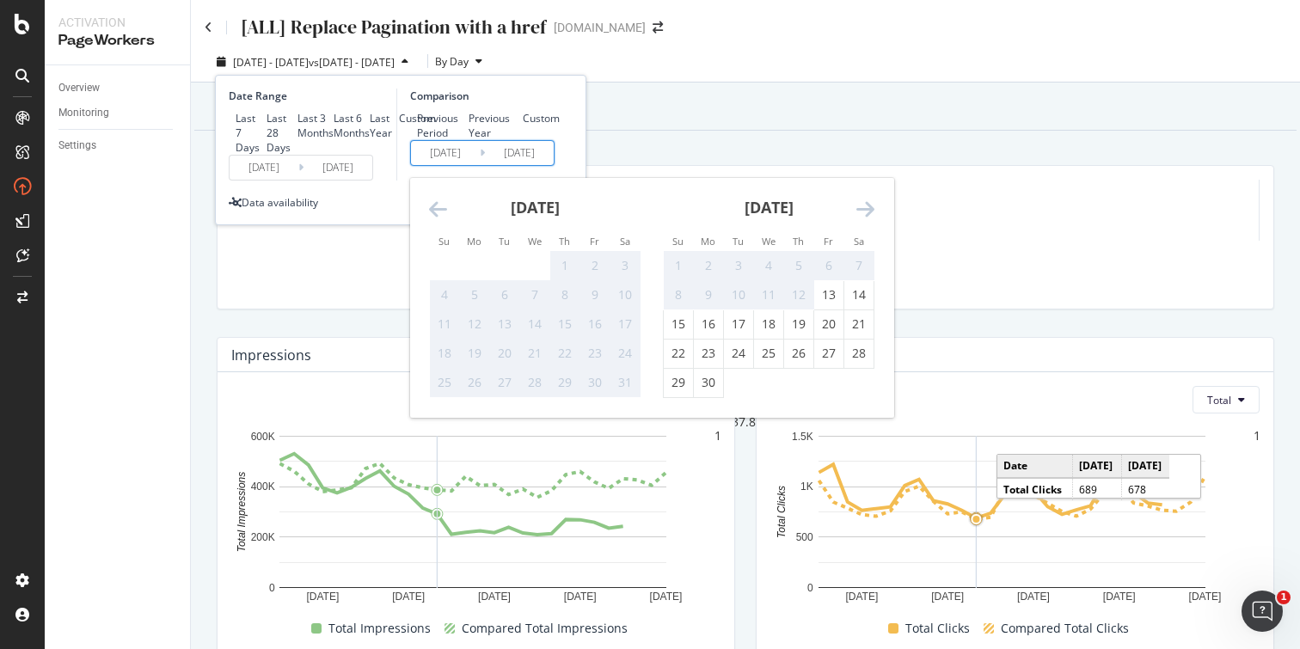
click at [435, 219] on icon "Move backward to switch to the previous month." at bounding box center [438, 209] width 18 height 21
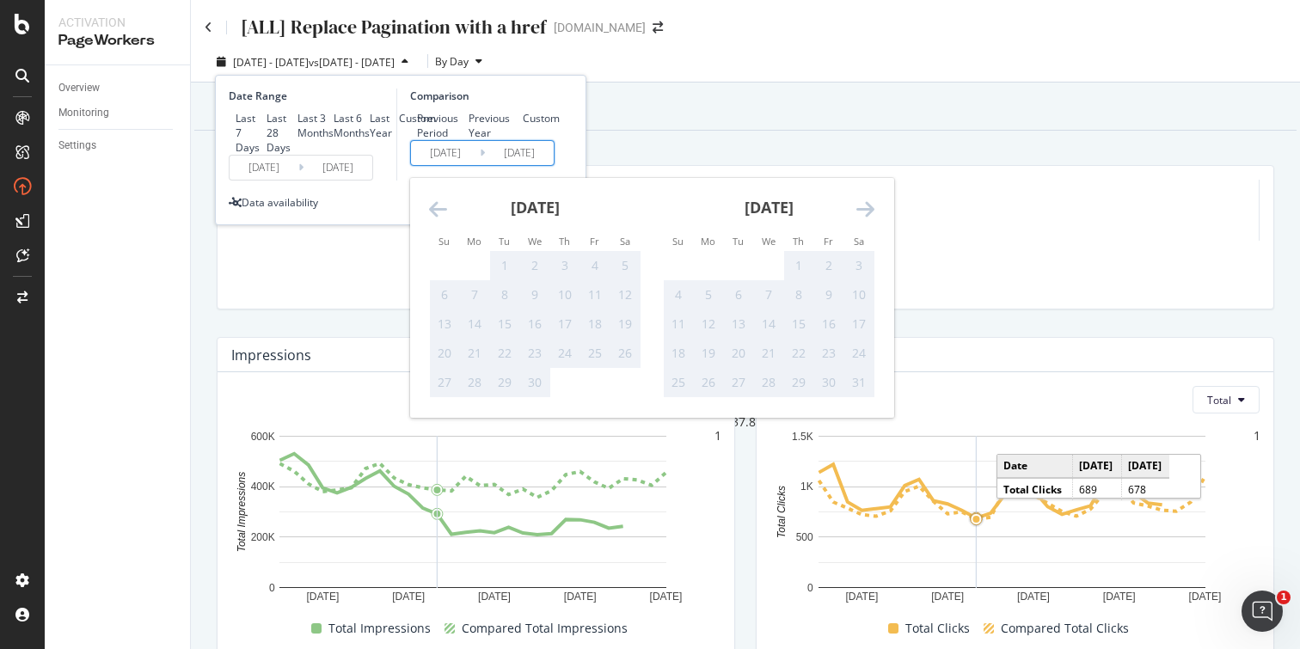
click at [435, 219] on icon "Move backward to switch to the previous month." at bounding box center [438, 209] width 18 height 21
click at [535, 140] on div "Previous Period Previous Year Custom" at bounding box center [485, 125] width 150 height 29
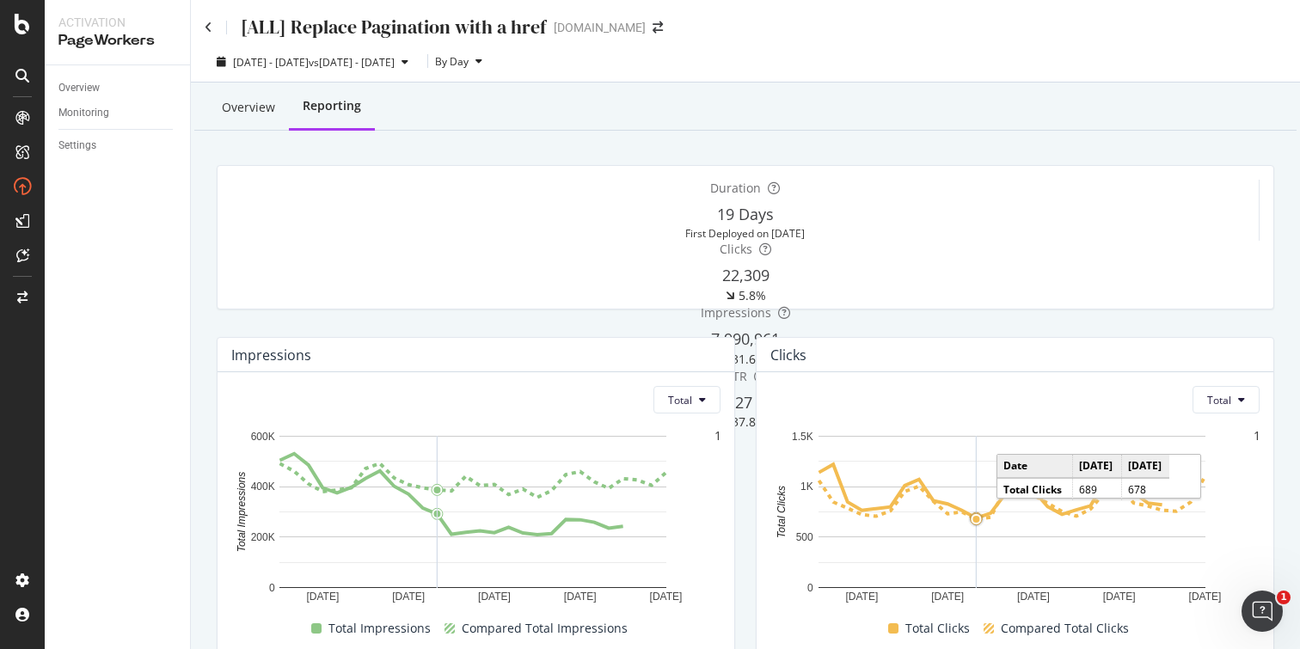
click at [691, 120] on div "Overview Reporting" at bounding box center [745, 107] width 1102 height 46
click at [257, 114] on div "Overview" at bounding box center [248, 107] width 53 height 17
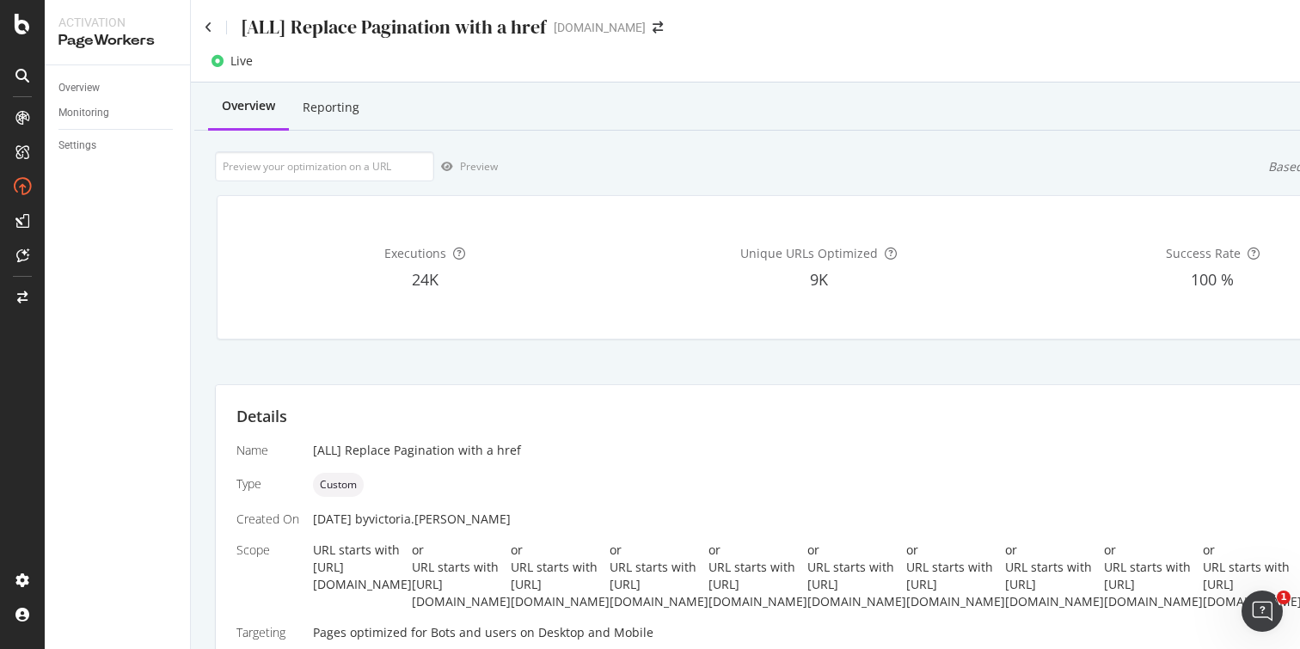
click at [310, 106] on div "Reporting" at bounding box center [331, 107] width 57 height 17
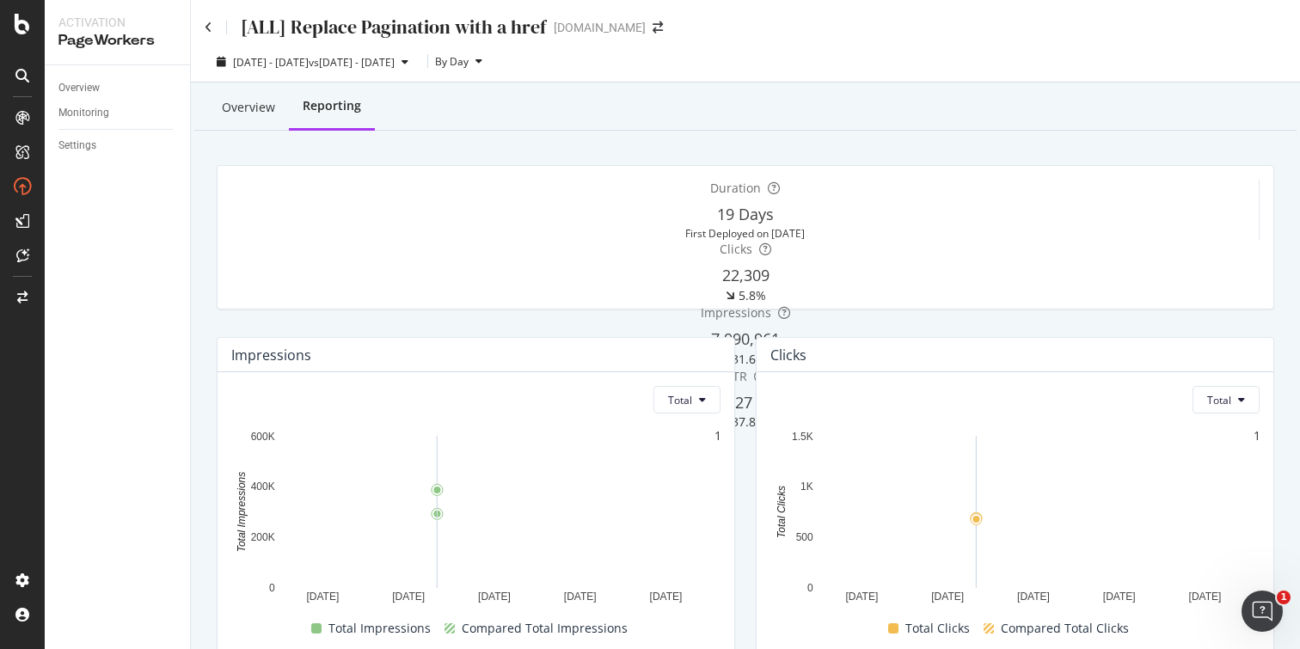
click at [241, 110] on div "Overview" at bounding box center [248, 107] width 53 height 17
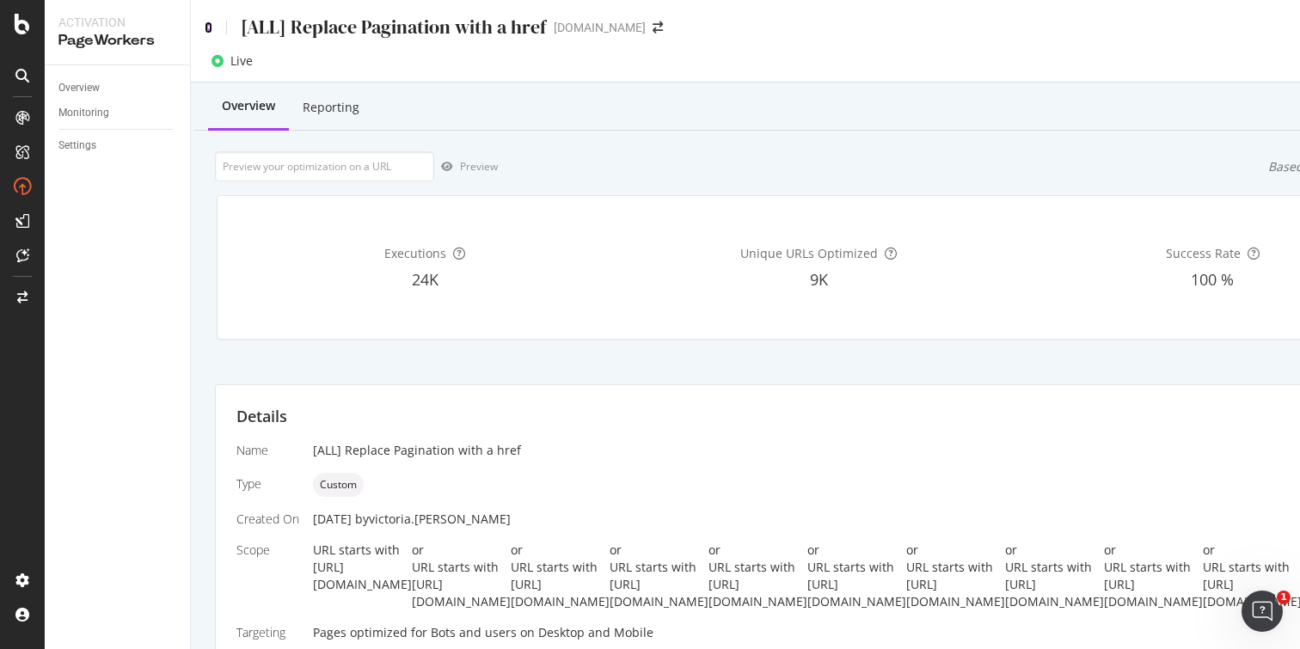
click at [210, 26] on icon at bounding box center [209, 27] width 8 height 12
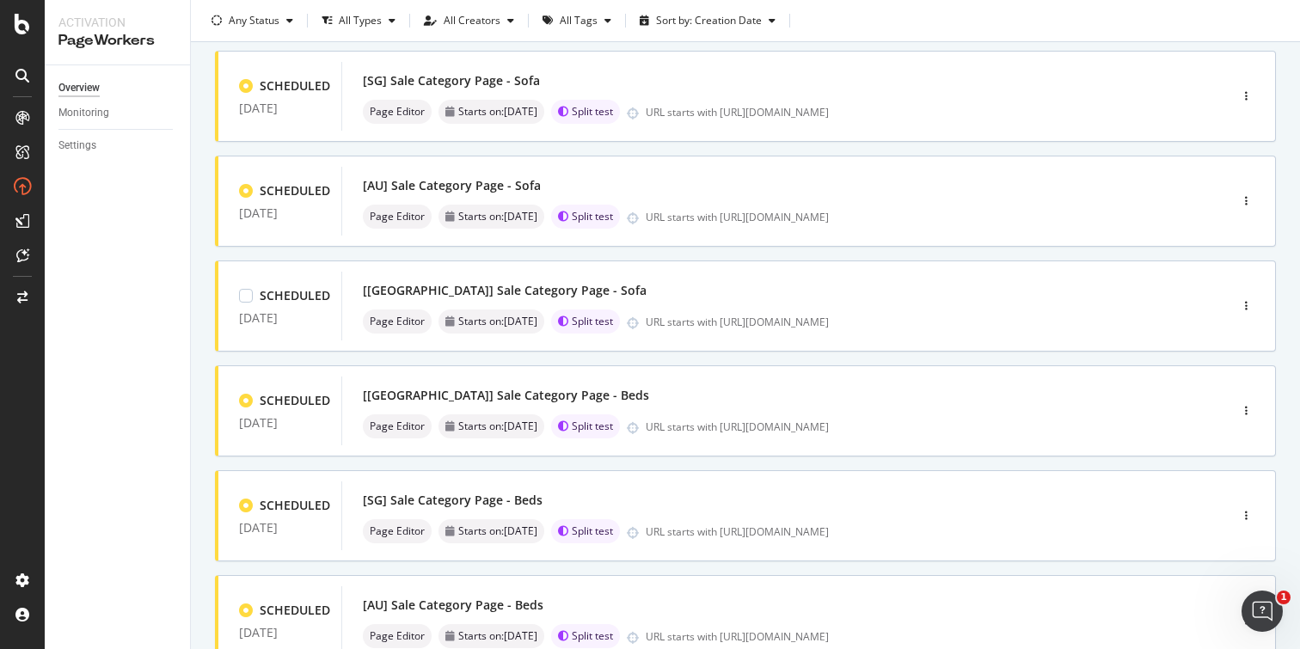
scroll to position [654, 0]
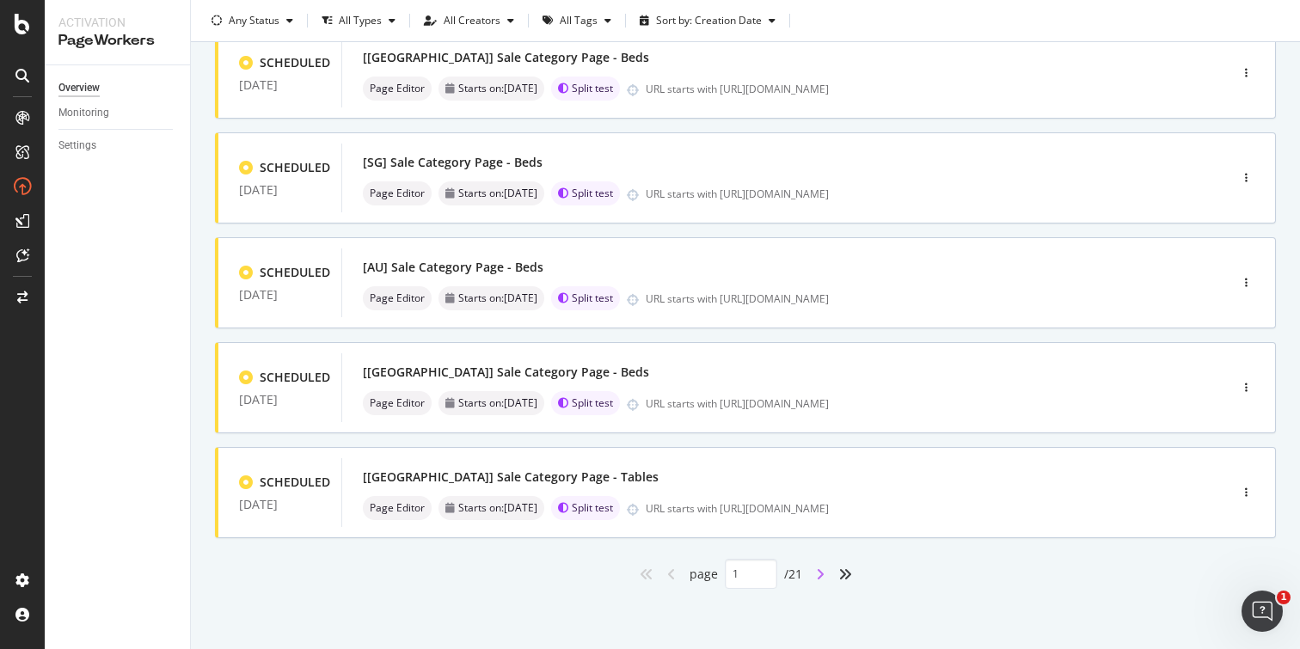
click at [816, 572] on icon "angle-right" at bounding box center [820, 575] width 9 height 14
click at [816, 575] on icon "angle-right" at bounding box center [820, 575] width 9 height 14
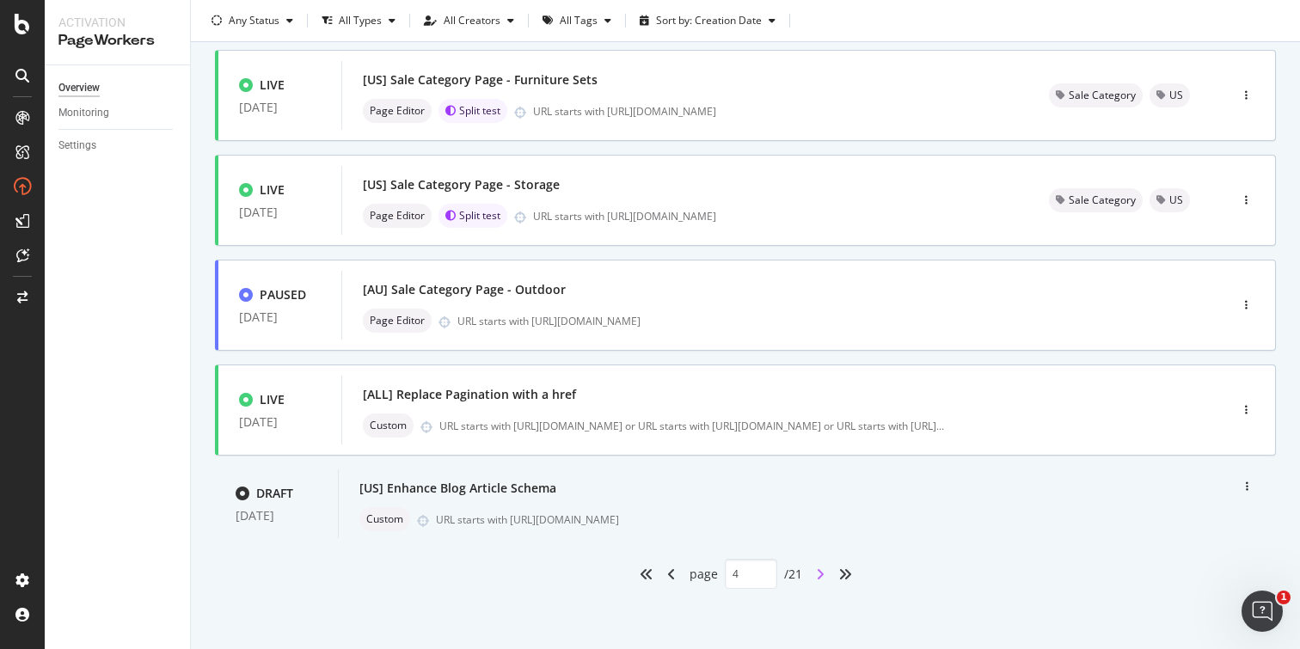
click at [816, 574] on icon "angle-right" at bounding box center [820, 575] width 9 height 14
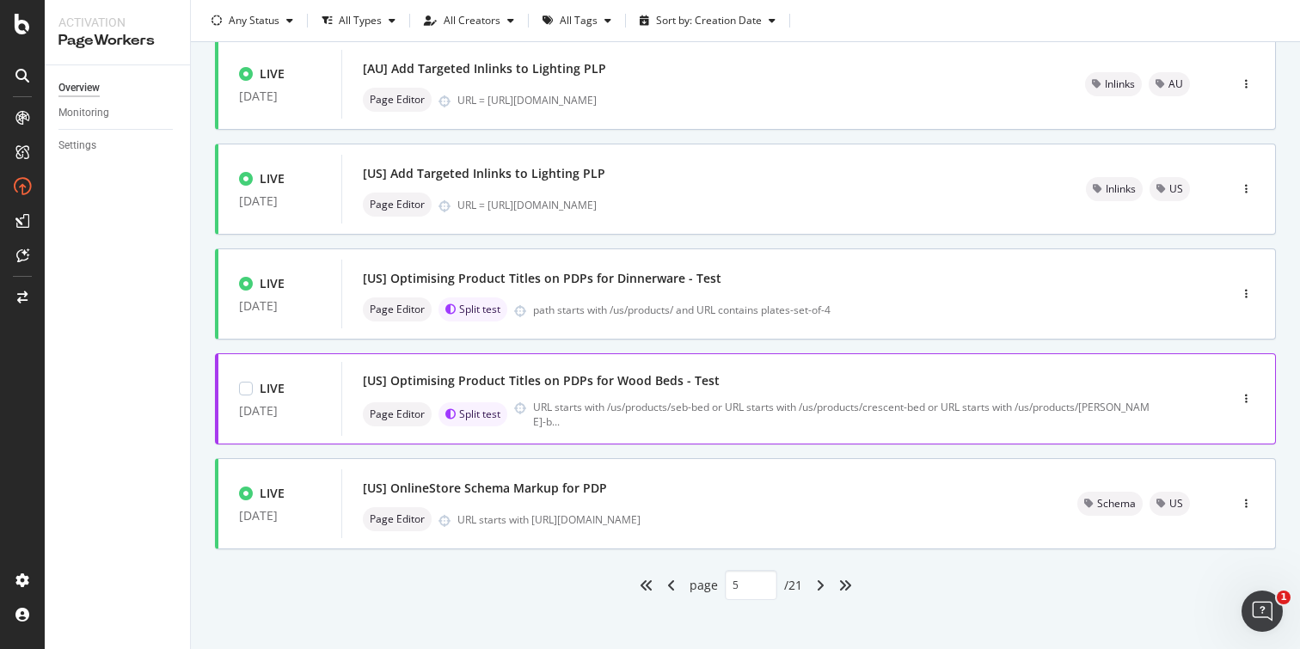
scroll to position [642, 0]
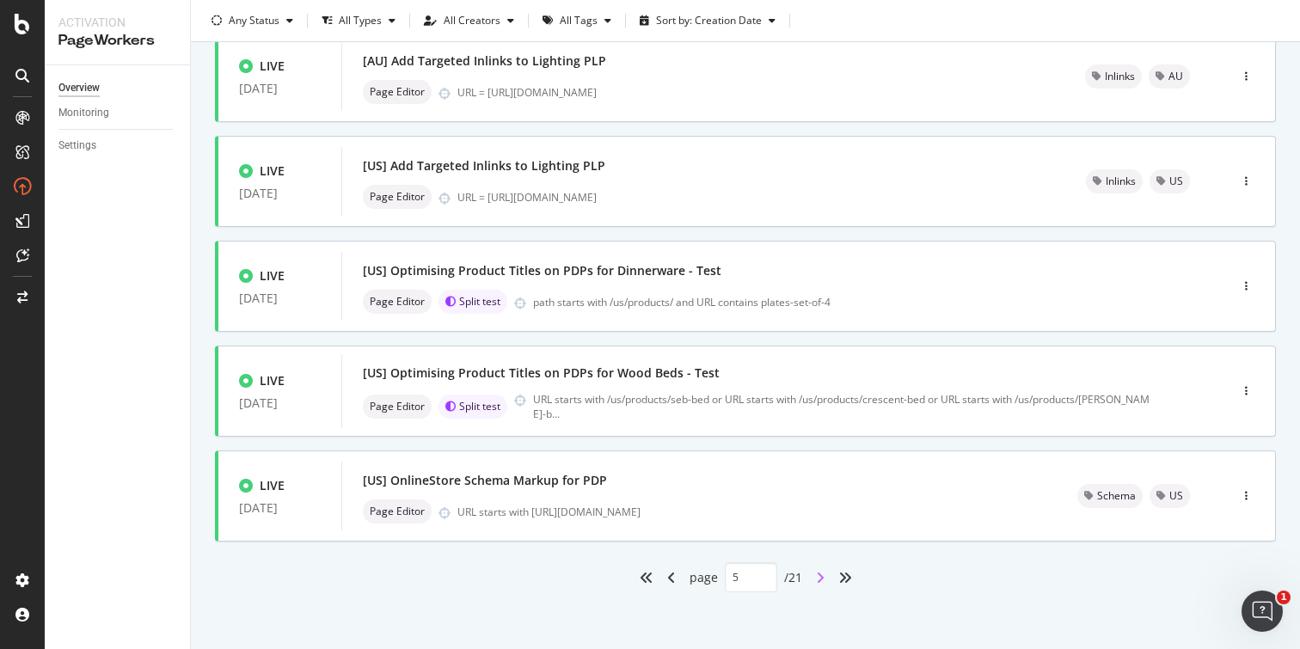
click at [818, 585] on icon "angle-right" at bounding box center [820, 578] width 9 height 14
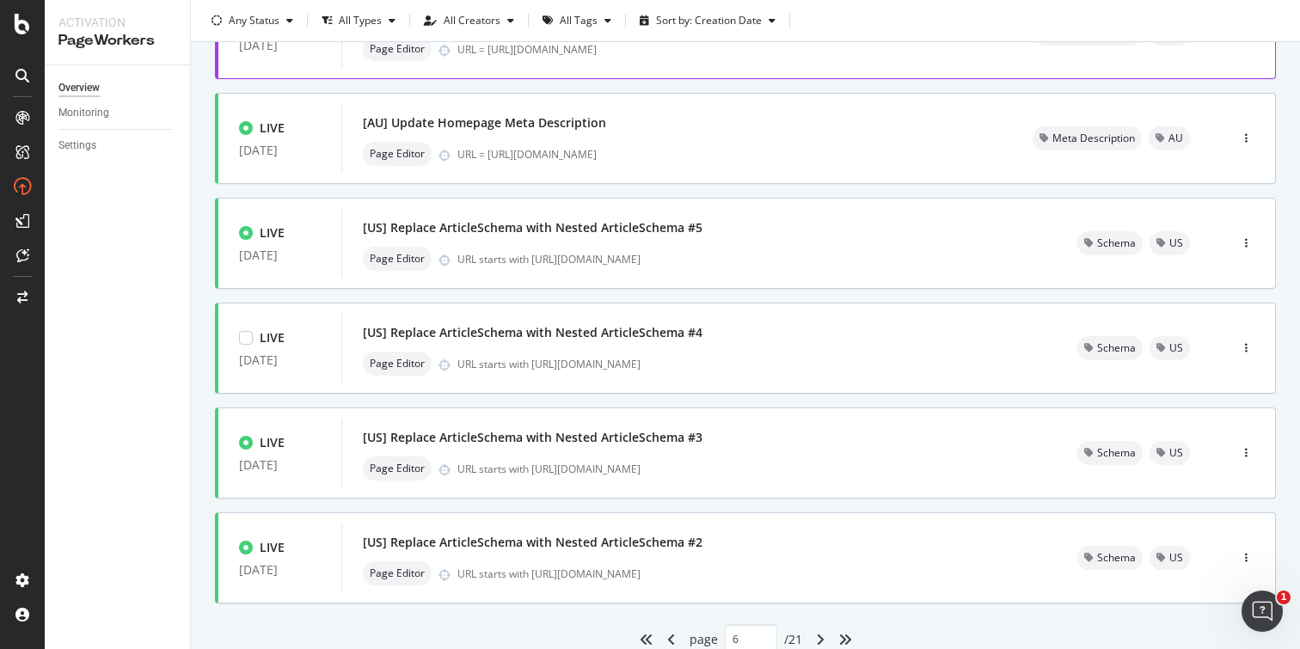
scroll to position [654, 0]
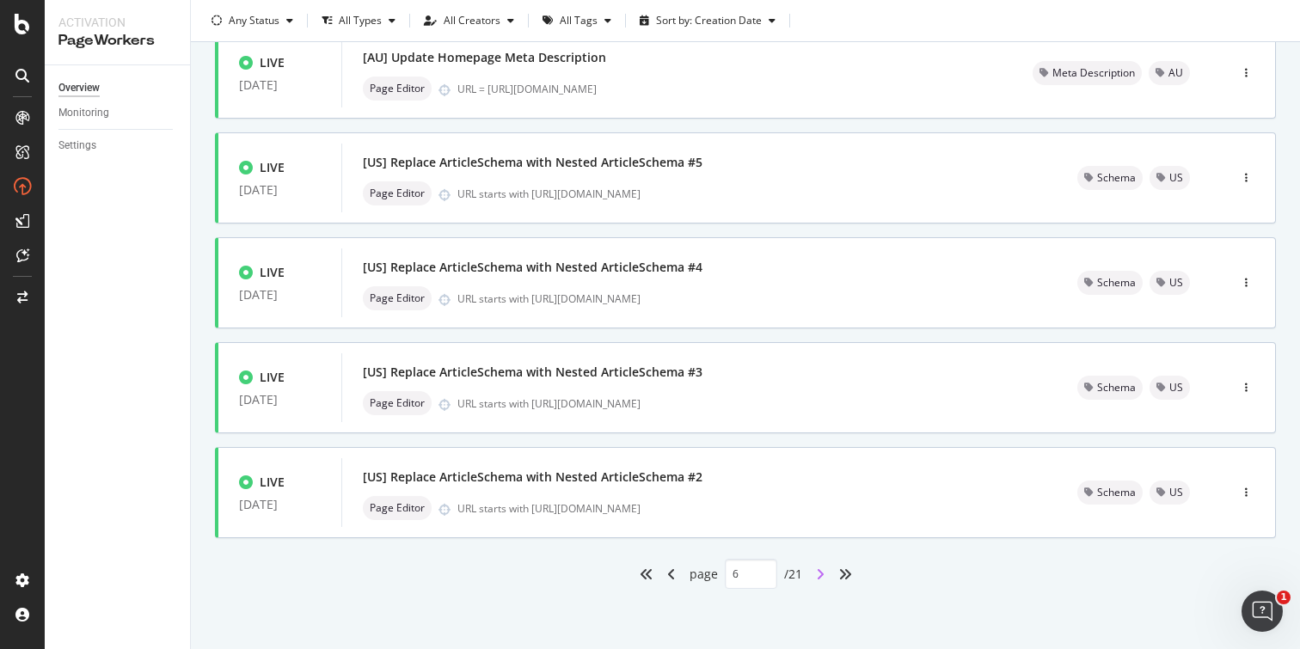
click at [816, 574] on icon "angle-right" at bounding box center [820, 575] width 9 height 14
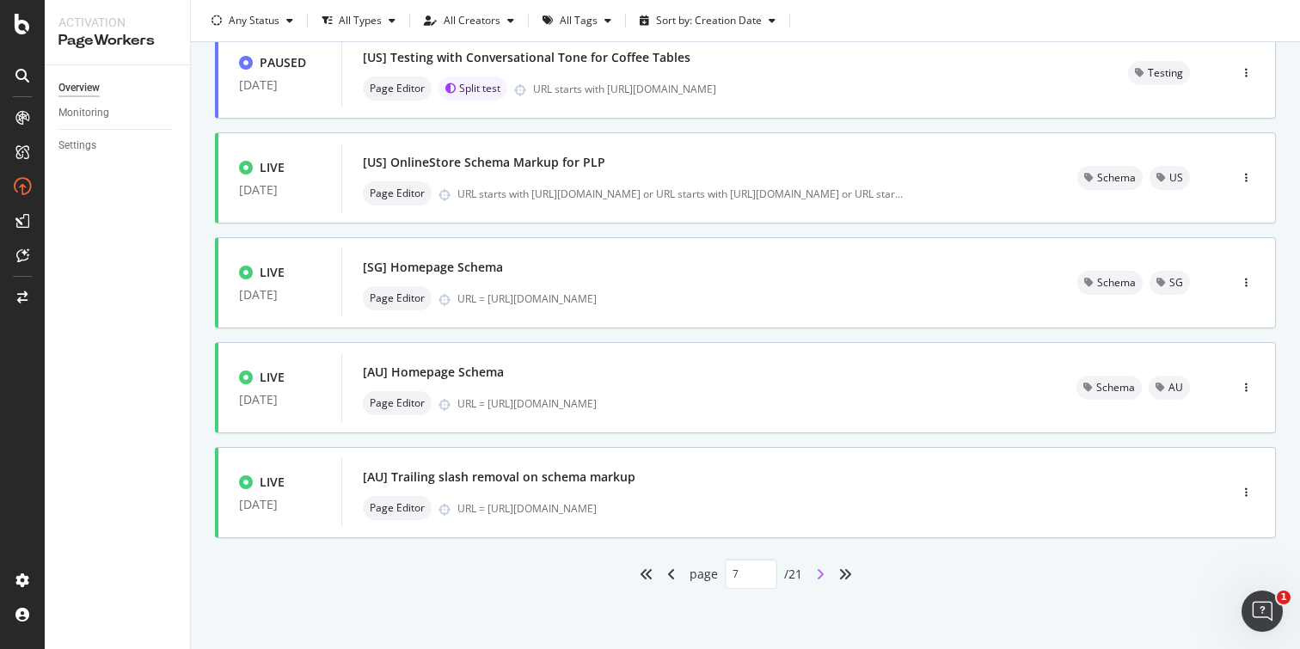
click at [816, 575] on icon "angle-right" at bounding box center [820, 575] width 9 height 14
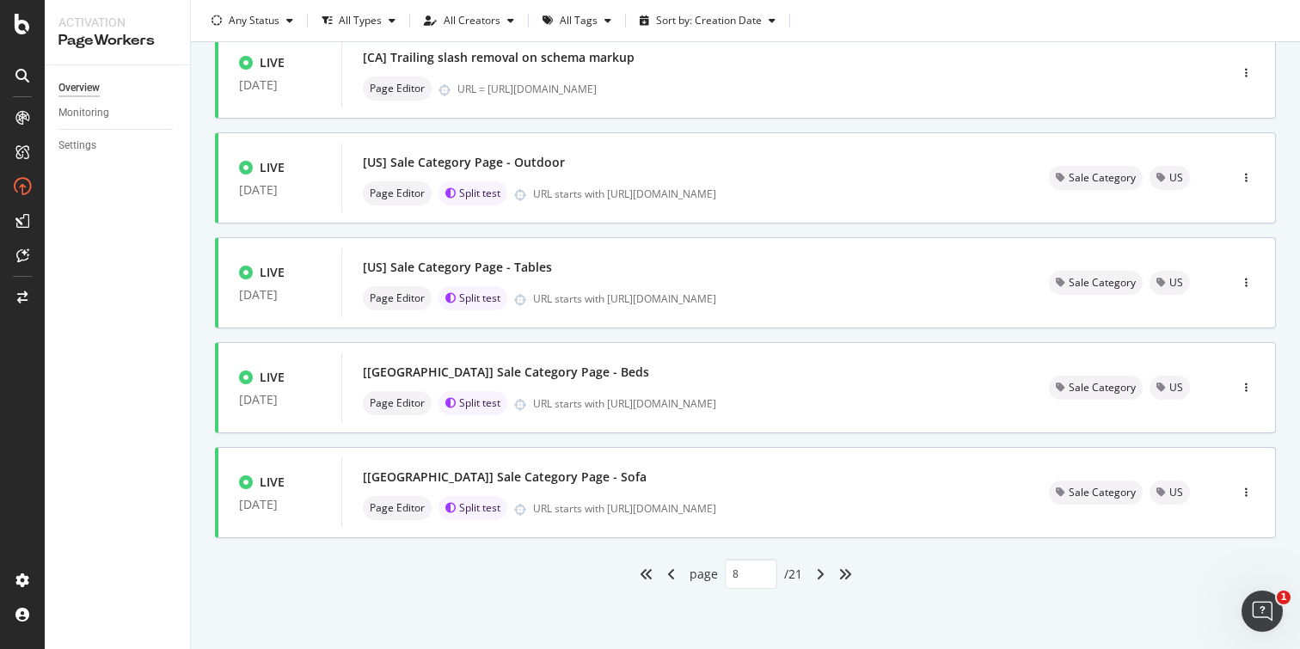
click at [809, 571] on div "angle-right" at bounding box center [820, 575] width 22 height 28
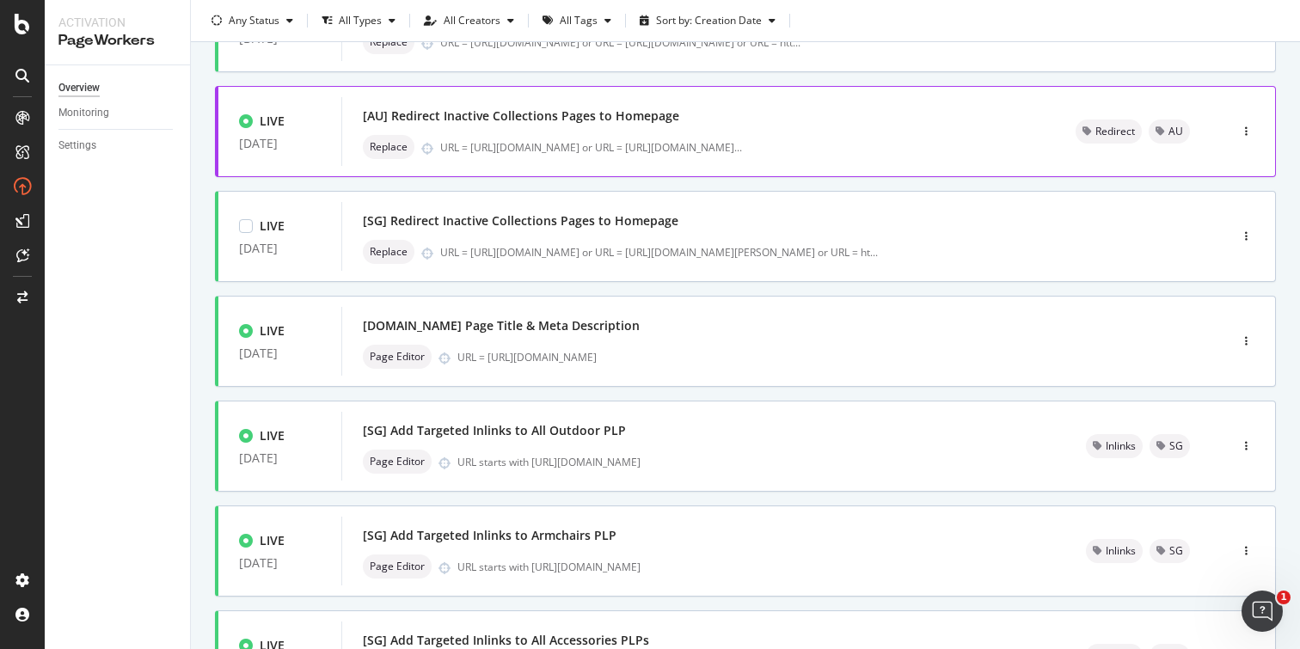
scroll to position [606, 0]
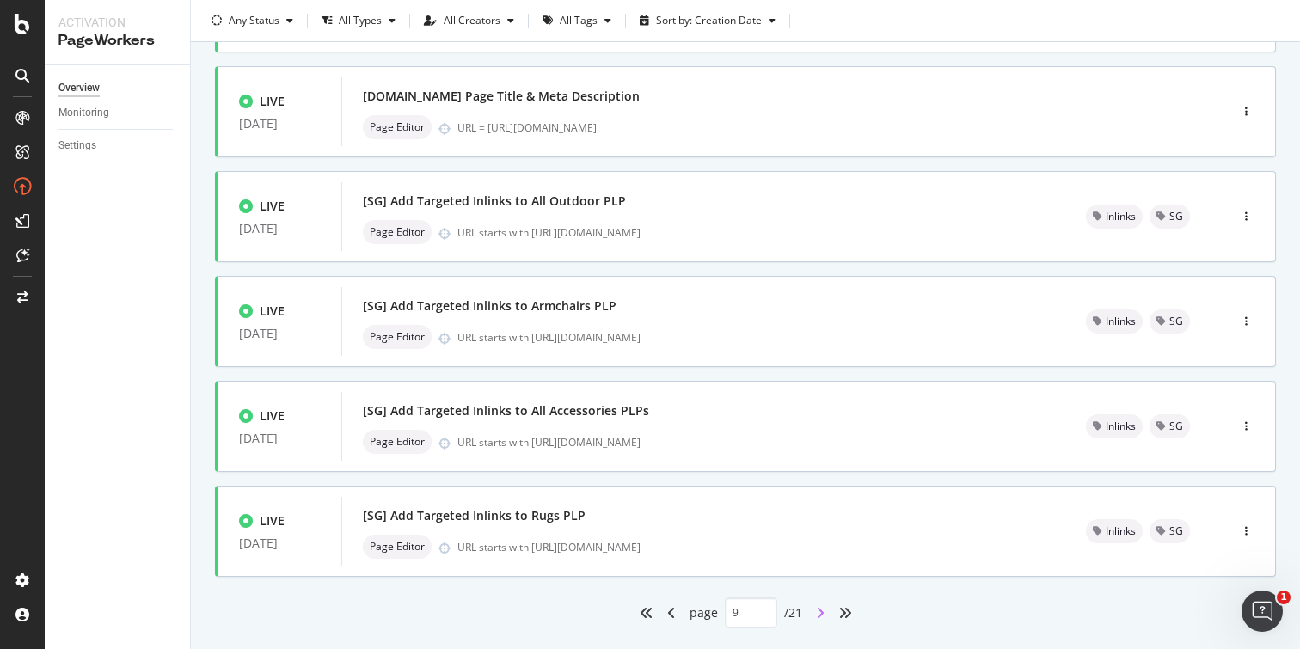
click at [816, 620] on icon "angle-right" at bounding box center [820, 613] width 9 height 14
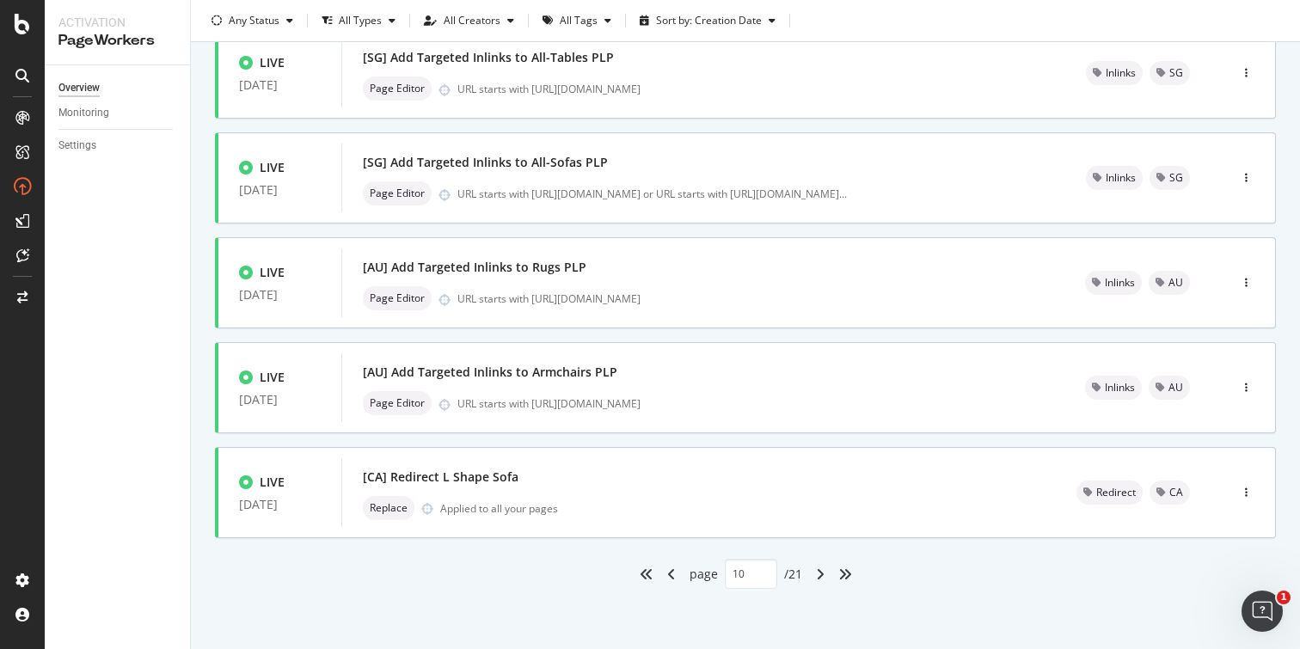
scroll to position [654, 0]
click at [667, 576] on icon "angle-left" at bounding box center [671, 575] width 9 height 14
click at [668, 576] on div "angle-left" at bounding box center [671, 575] width 22 height 28
type input "8"
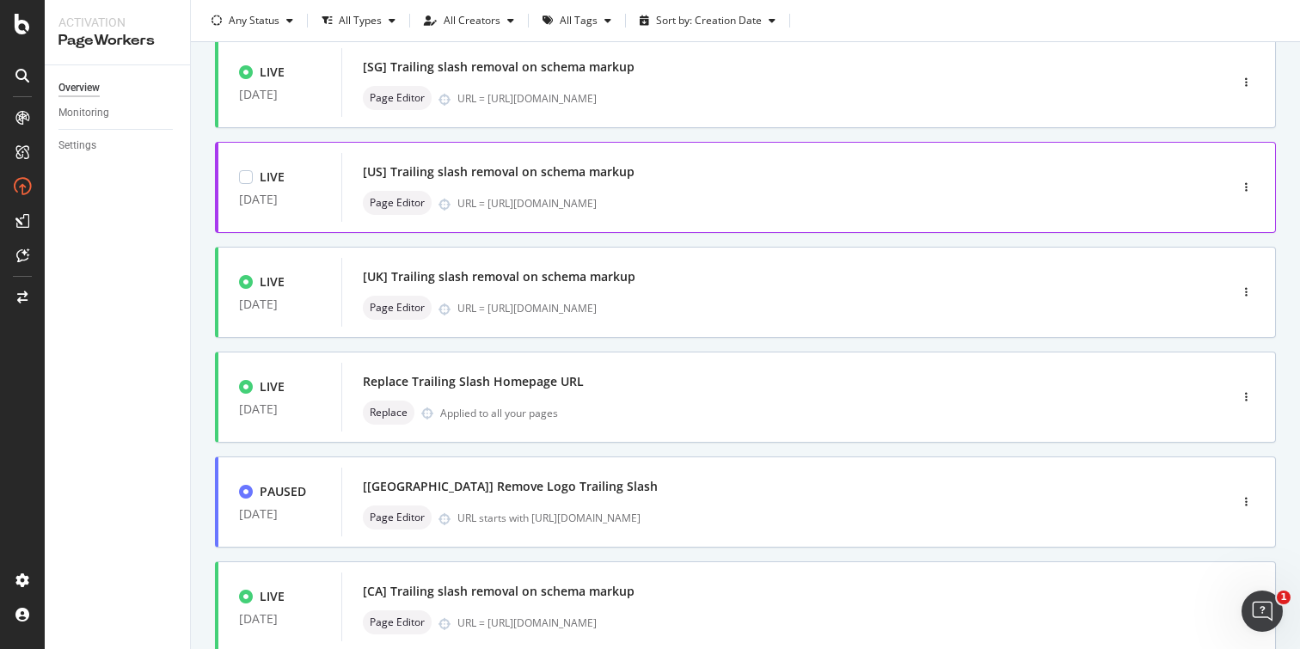
scroll to position [109, 0]
click at [738, 186] on div "[US] Trailing slash removal on schema markup" at bounding box center [759, 174] width 793 height 24
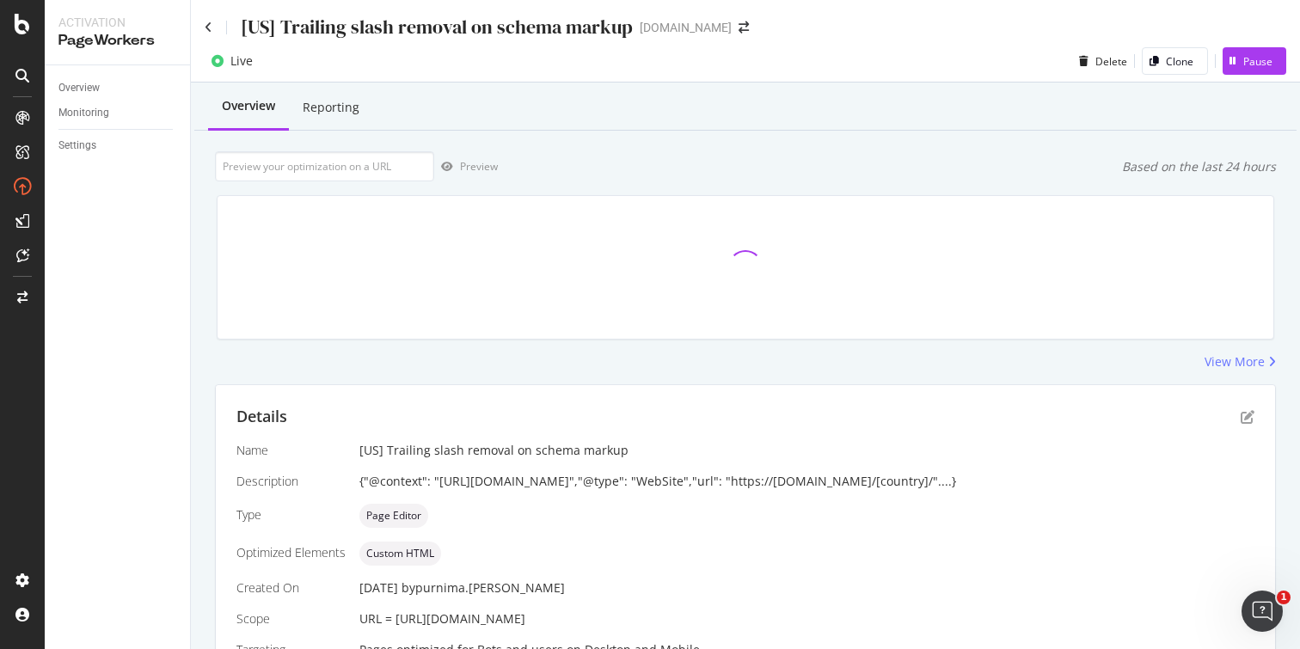
click at [345, 108] on div "Reporting" at bounding box center [331, 107] width 57 height 17
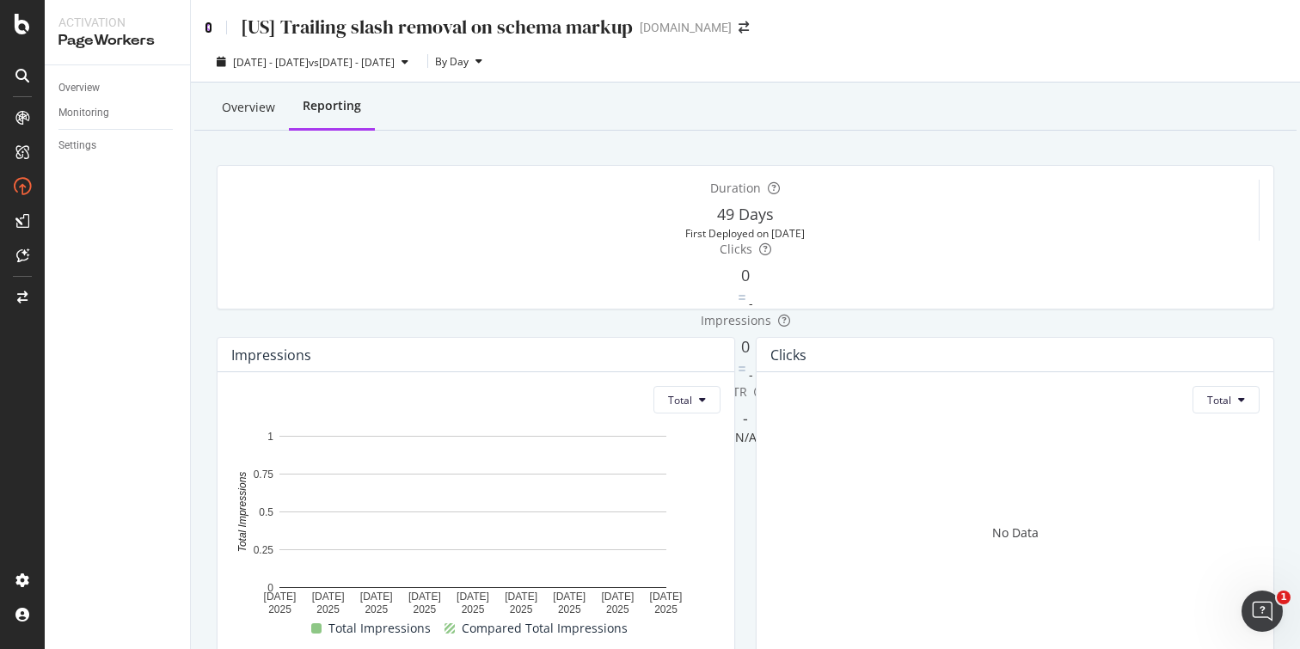
click at [210, 26] on icon at bounding box center [209, 27] width 8 height 12
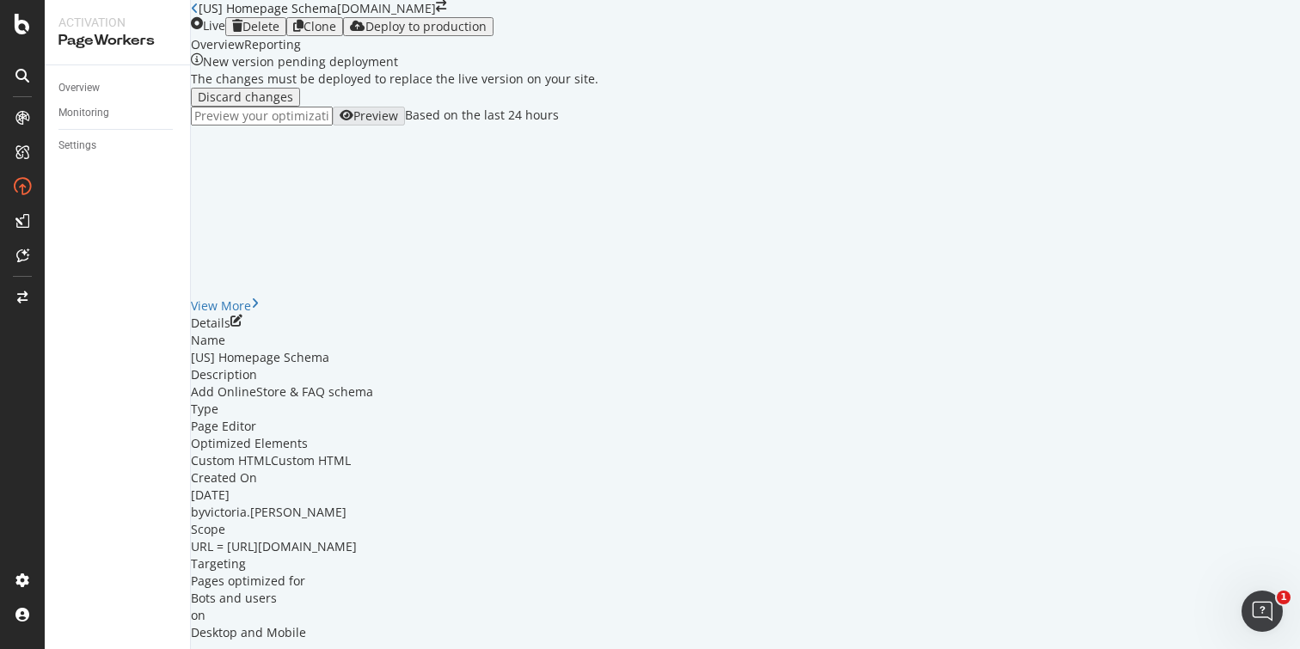
click at [487, 34] on div "Deploy to production" at bounding box center [425, 27] width 121 height 14
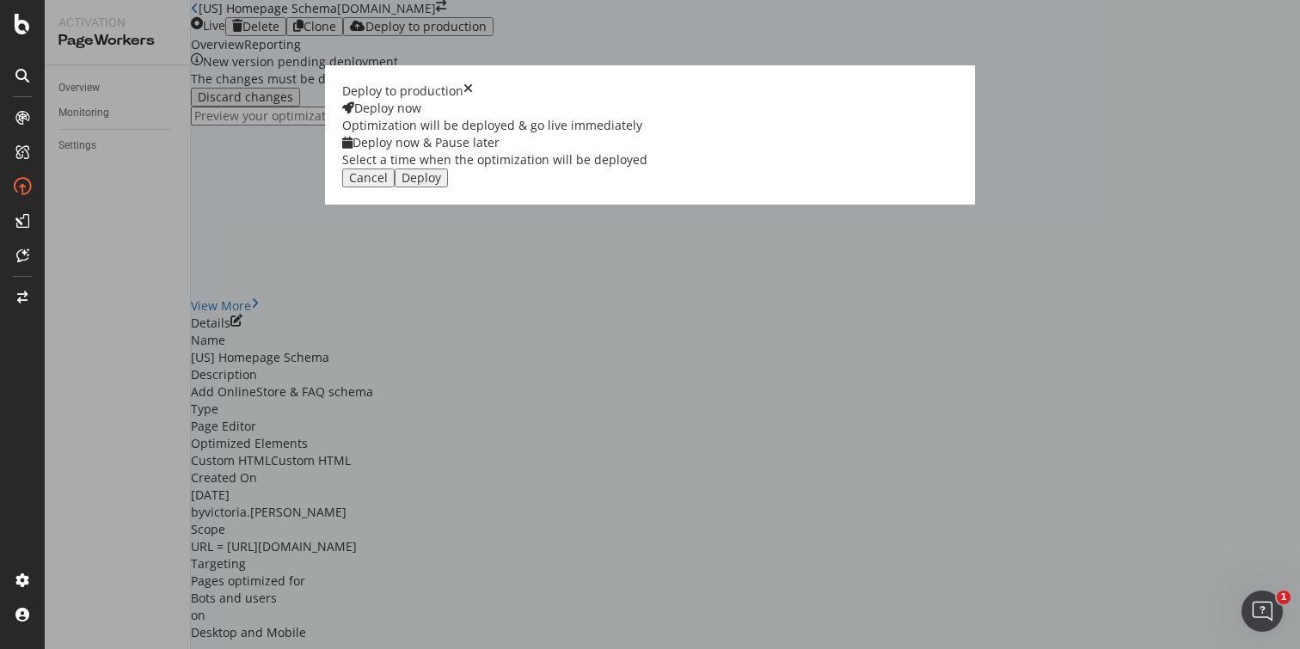
click at [441, 185] on div "Deploy" at bounding box center [422, 178] width 40 height 14
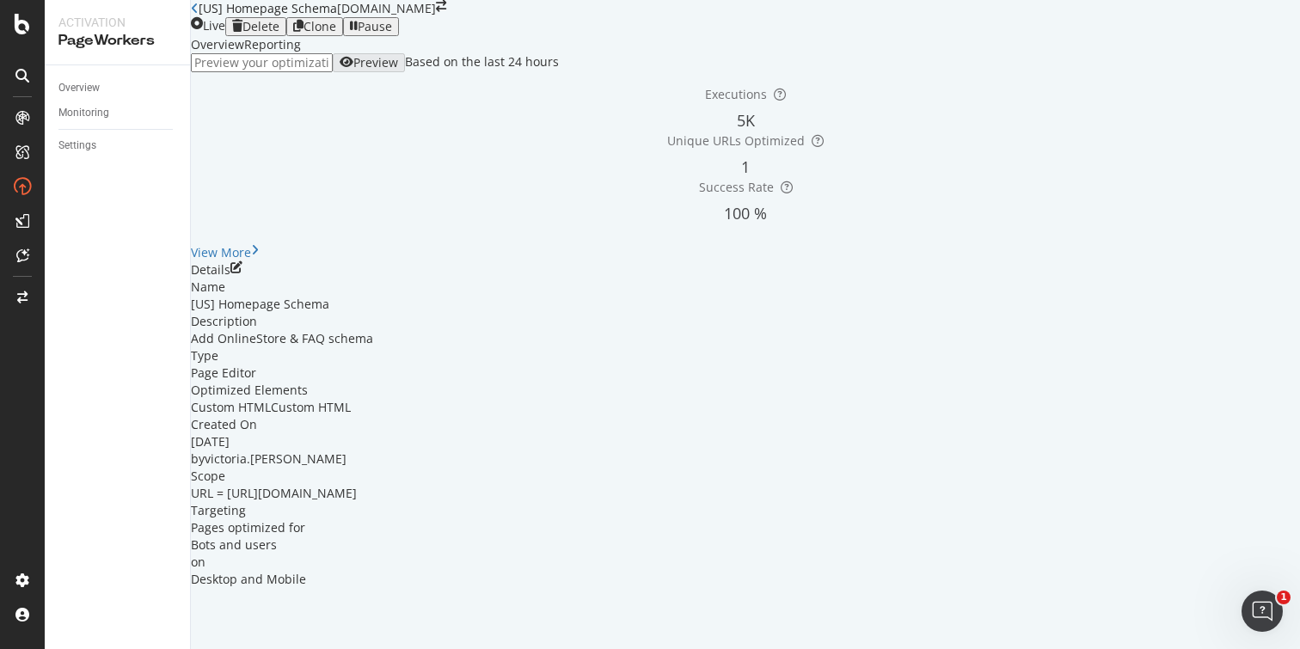
scroll to position [91, 0]
